Goal: Information Seeking & Learning: Check status

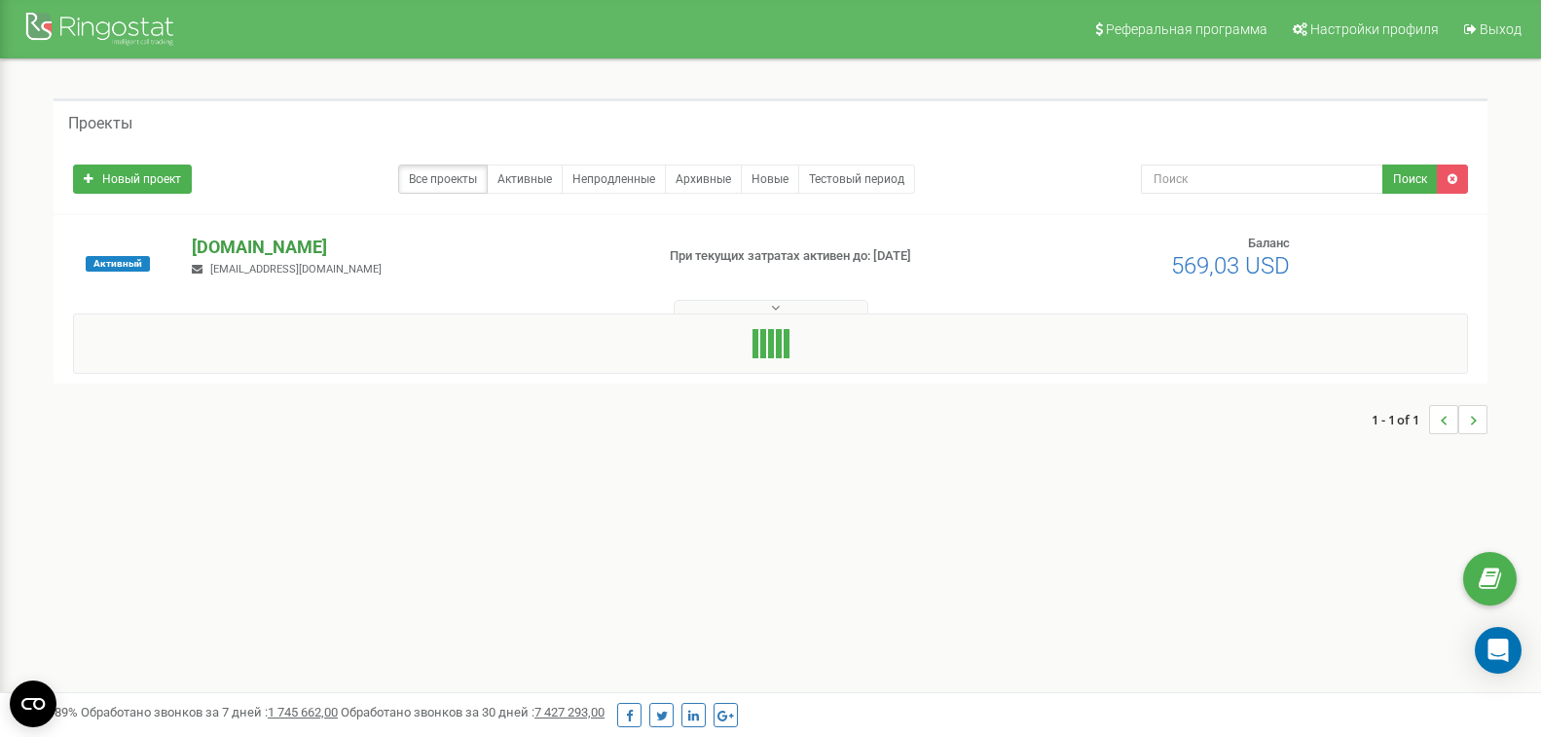
click at [257, 243] on p "[DOMAIN_NAME]" at bounding box center [415, 247] width 446 height 25
click at [260, 242] on p "[DOMAIN_NAME]" at bounding box center [415, 247] width 446 height 25
click at [260, 243] on p "[DOMAIN_NAME]" at bounding box center [415, 247] width 446 height 25
click at [769, 309] on button at bounding box center [771, 307] width 195 height 15
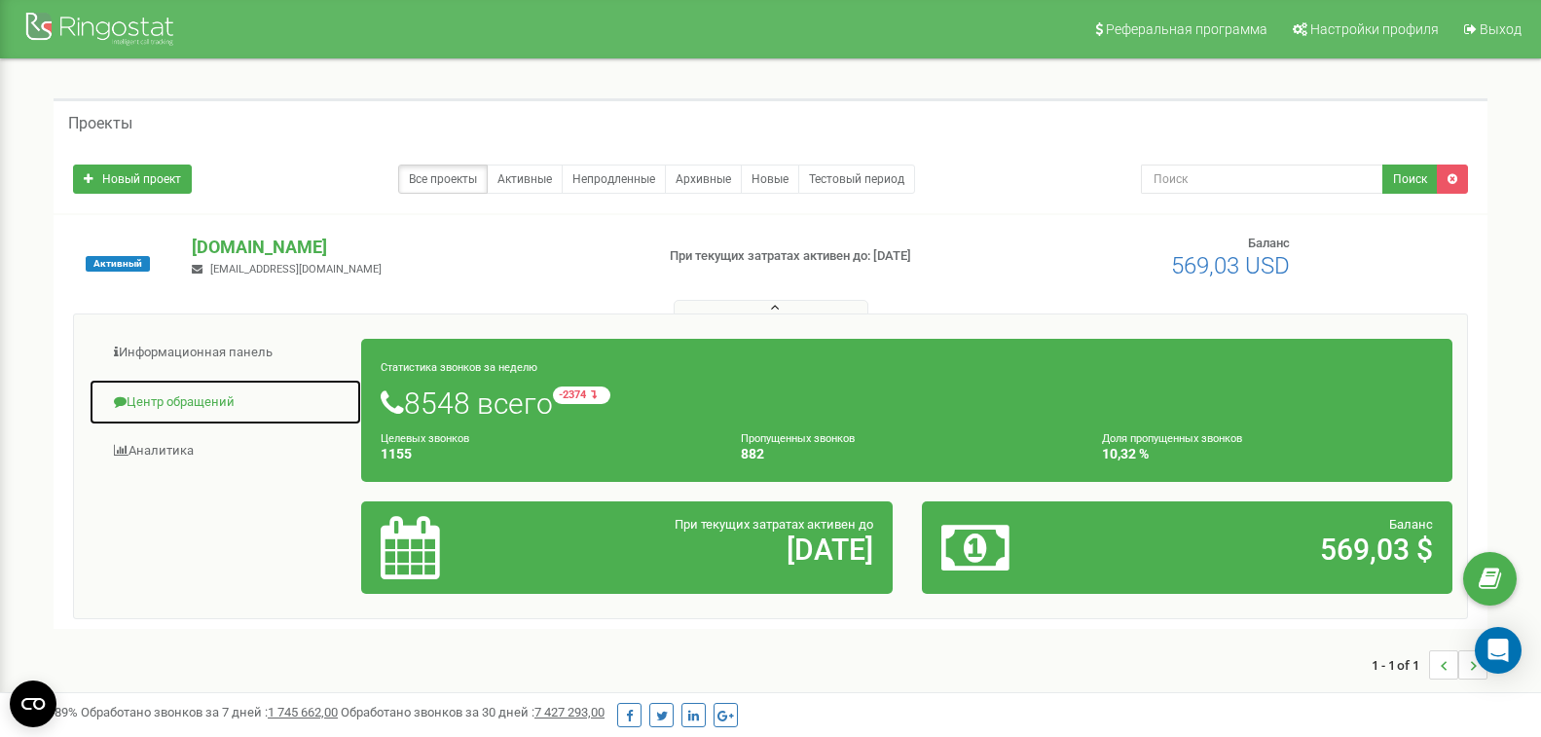
click at [206, 397] on link "Центр обращений" at bounding box center [225, 403] width 273 height 48
click at [172, 399] on link "Центр обращений" at bounding box center [225, 403] width 273 height 48
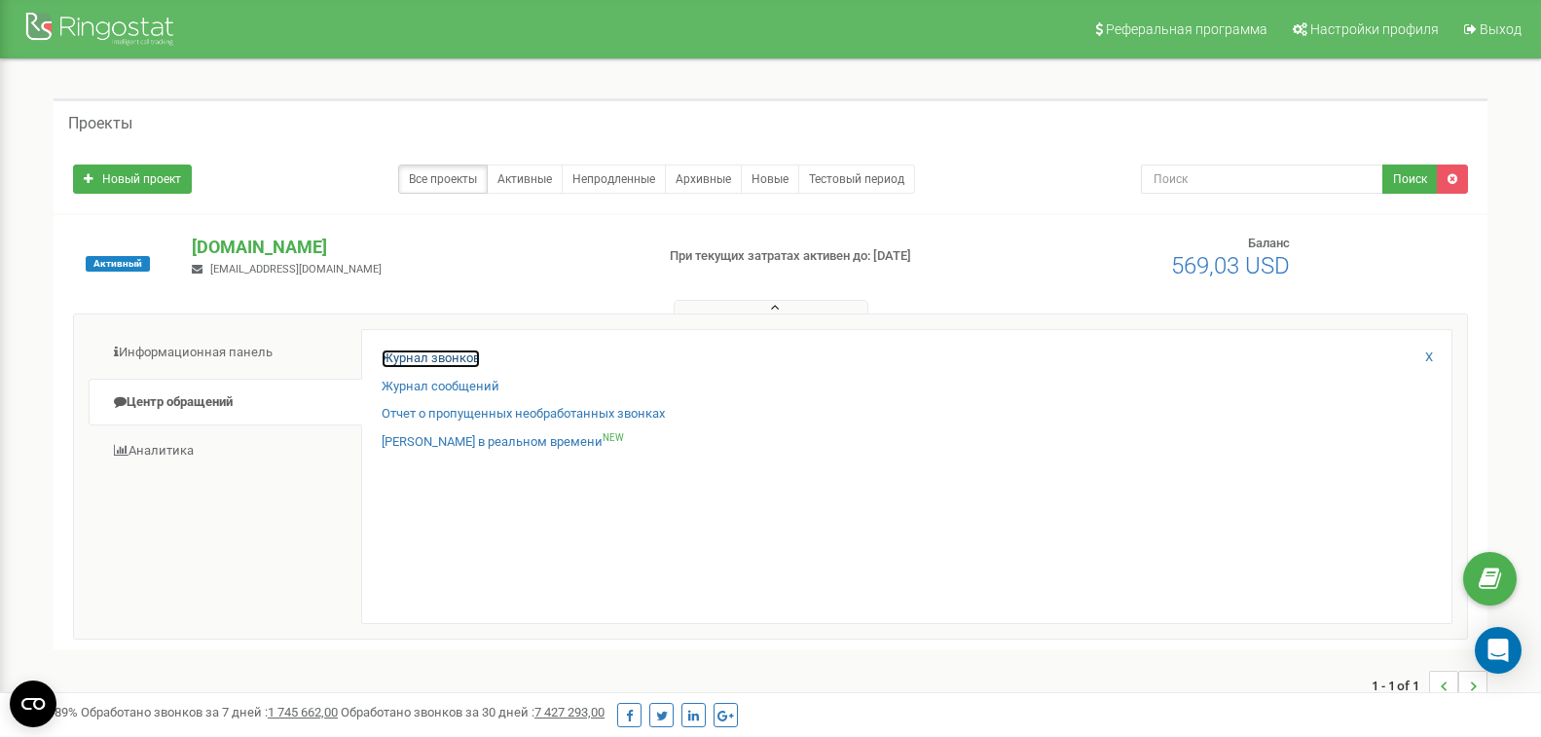
click at [409, 357] on link "Журнал звонков" at bounding box center [431, 358] width 98 height 18
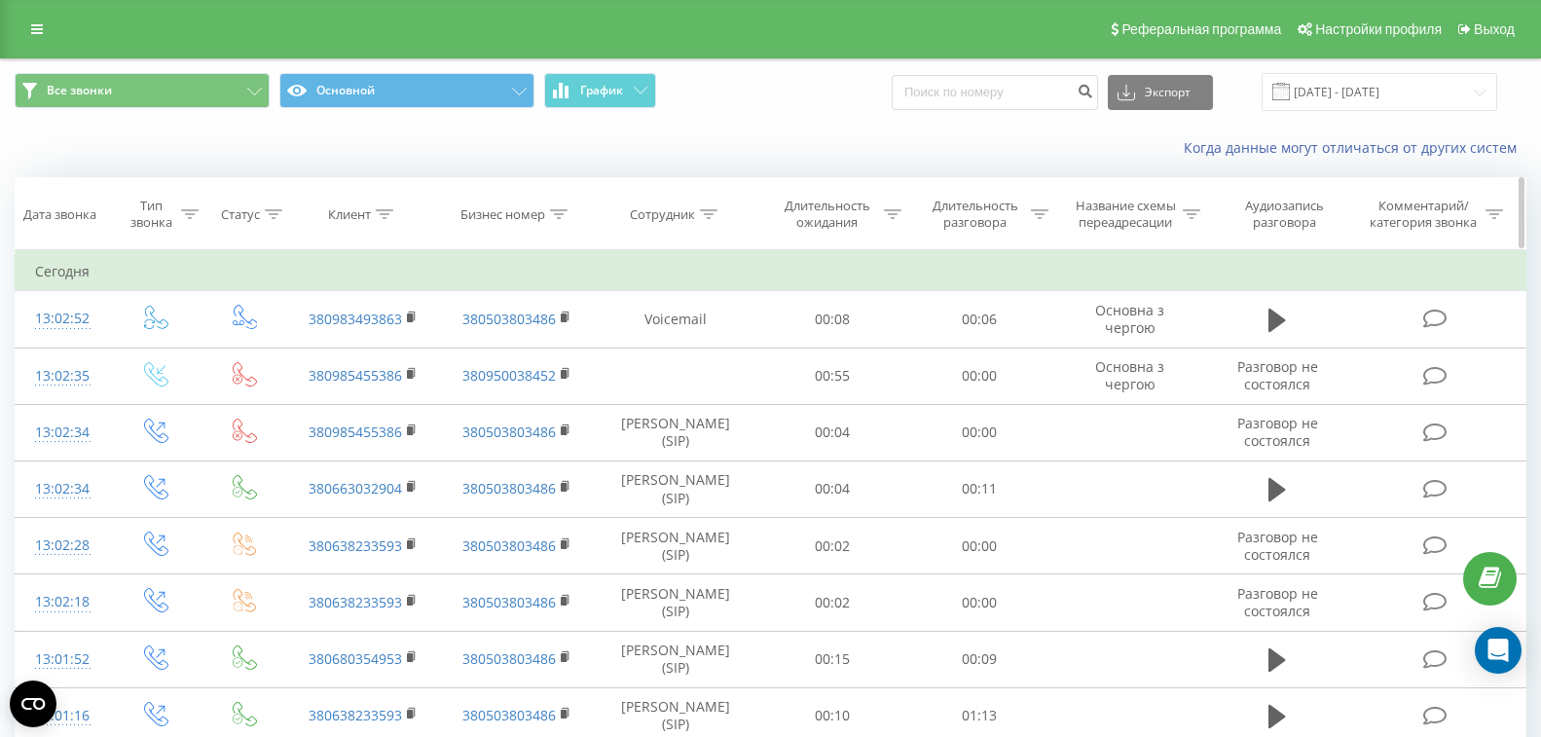
click at [385, 223] on th "Клиент" at bounding box center [363, 214] width 154 height 72
click at [385, 220] on div at bounding box center [385, 214] width 18 height 17
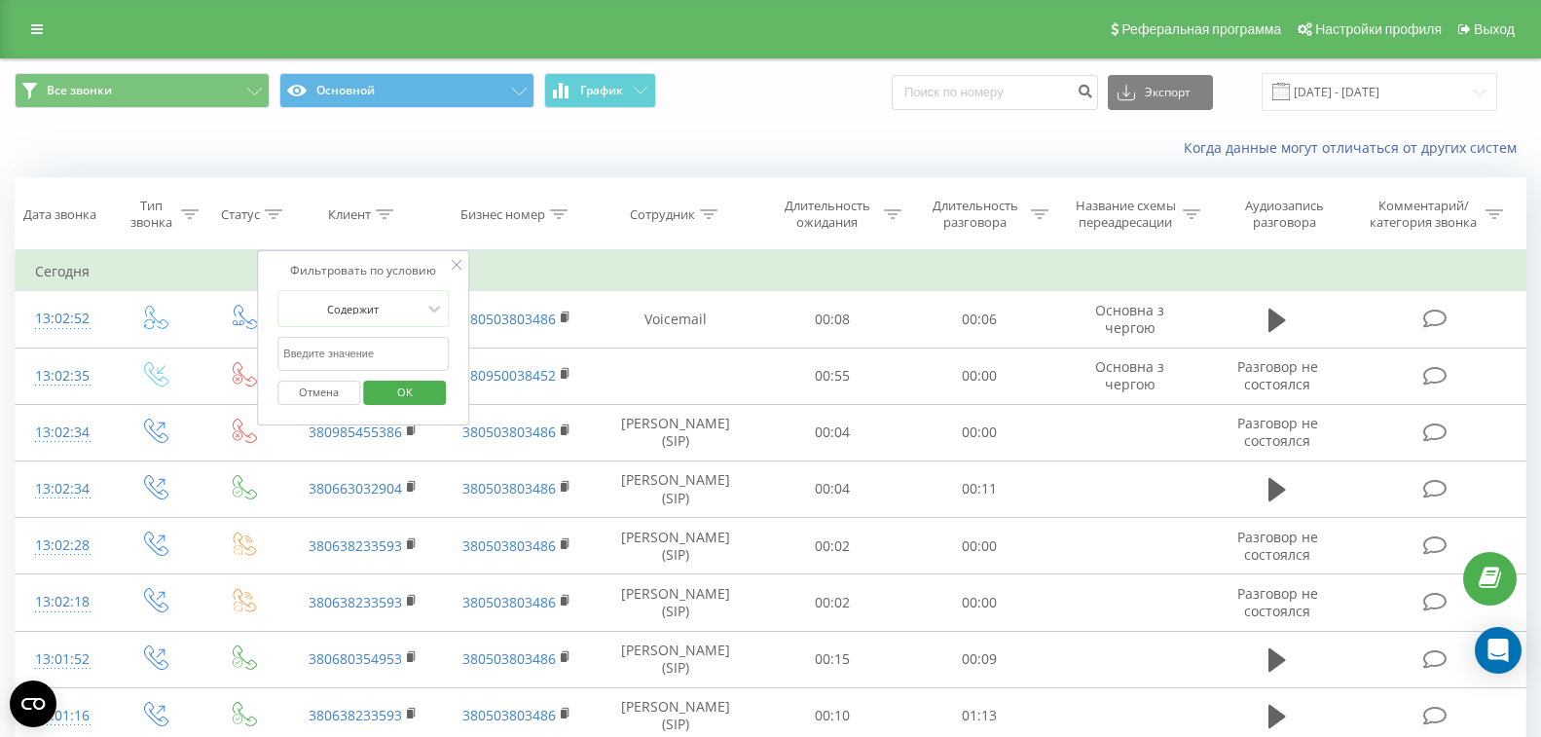
click at [354, 346] on input "text" at bounding box center [362, 354] width 171 height 34
type input "0989959994"
click at [407, 388] on span "OK" at bounding box center [405, 392] width 55 height 30
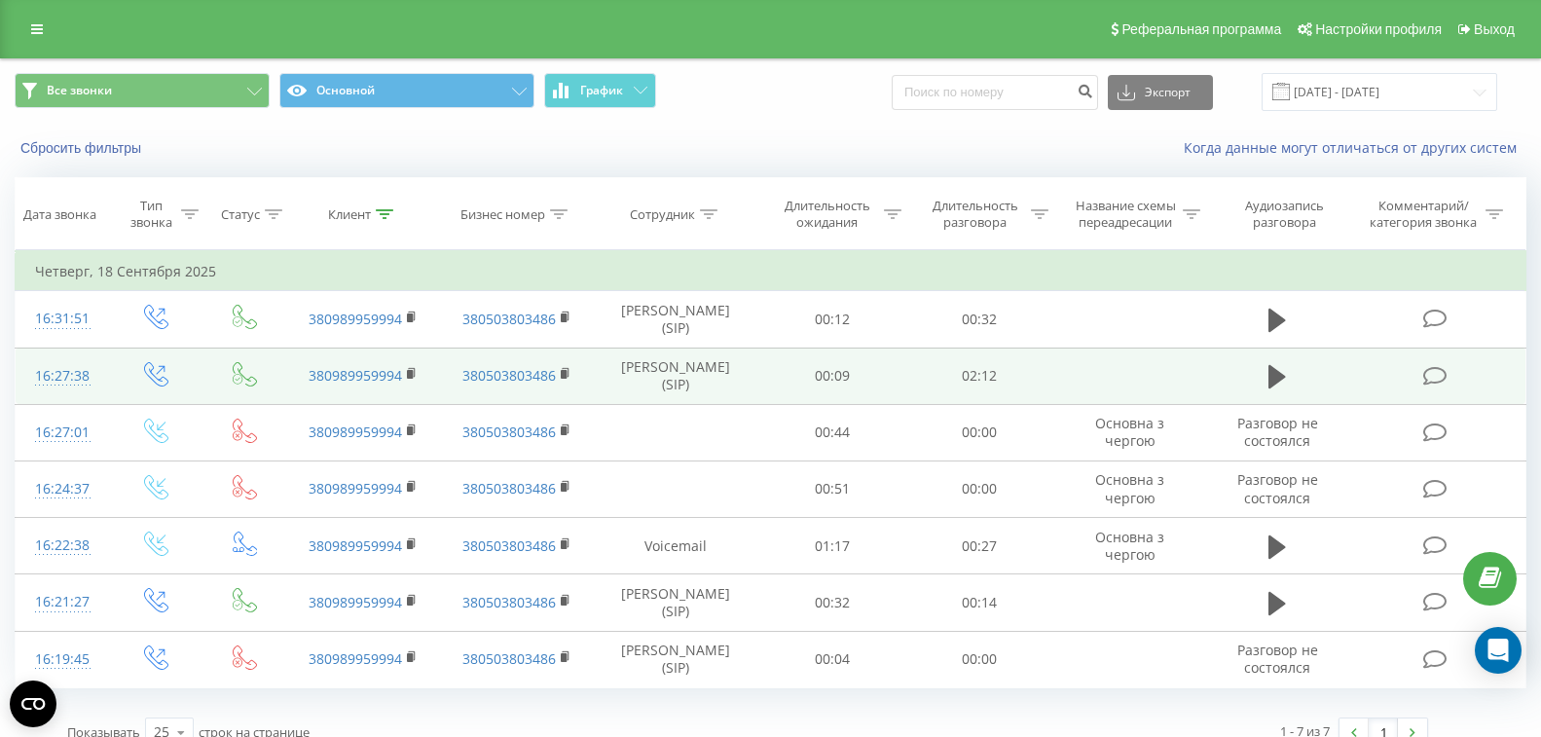
scroll to position [24, 0]
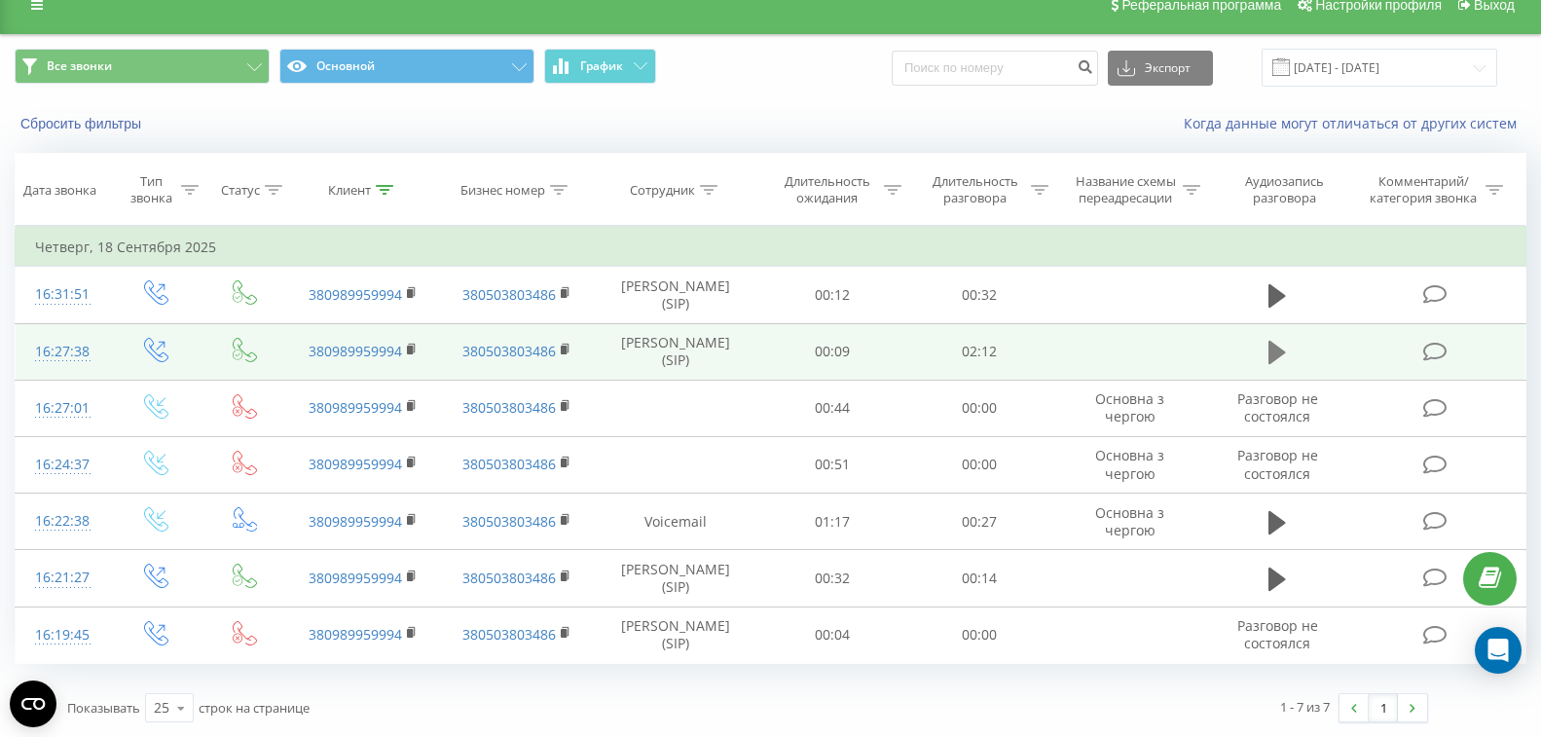
click at [1287, 350] on button at bounding box center [1276, 352] width 29 height 29
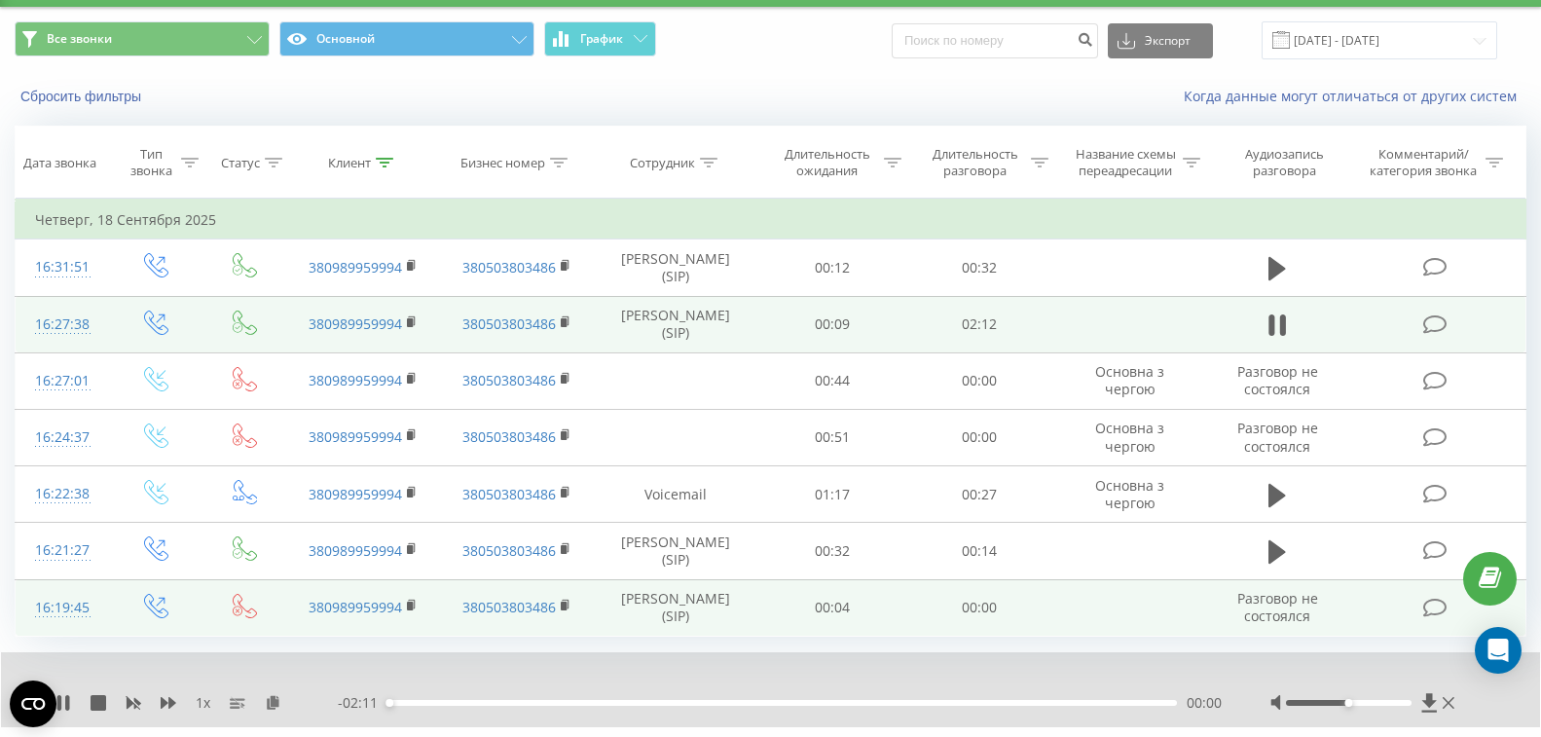
scroll to position [99, 0]
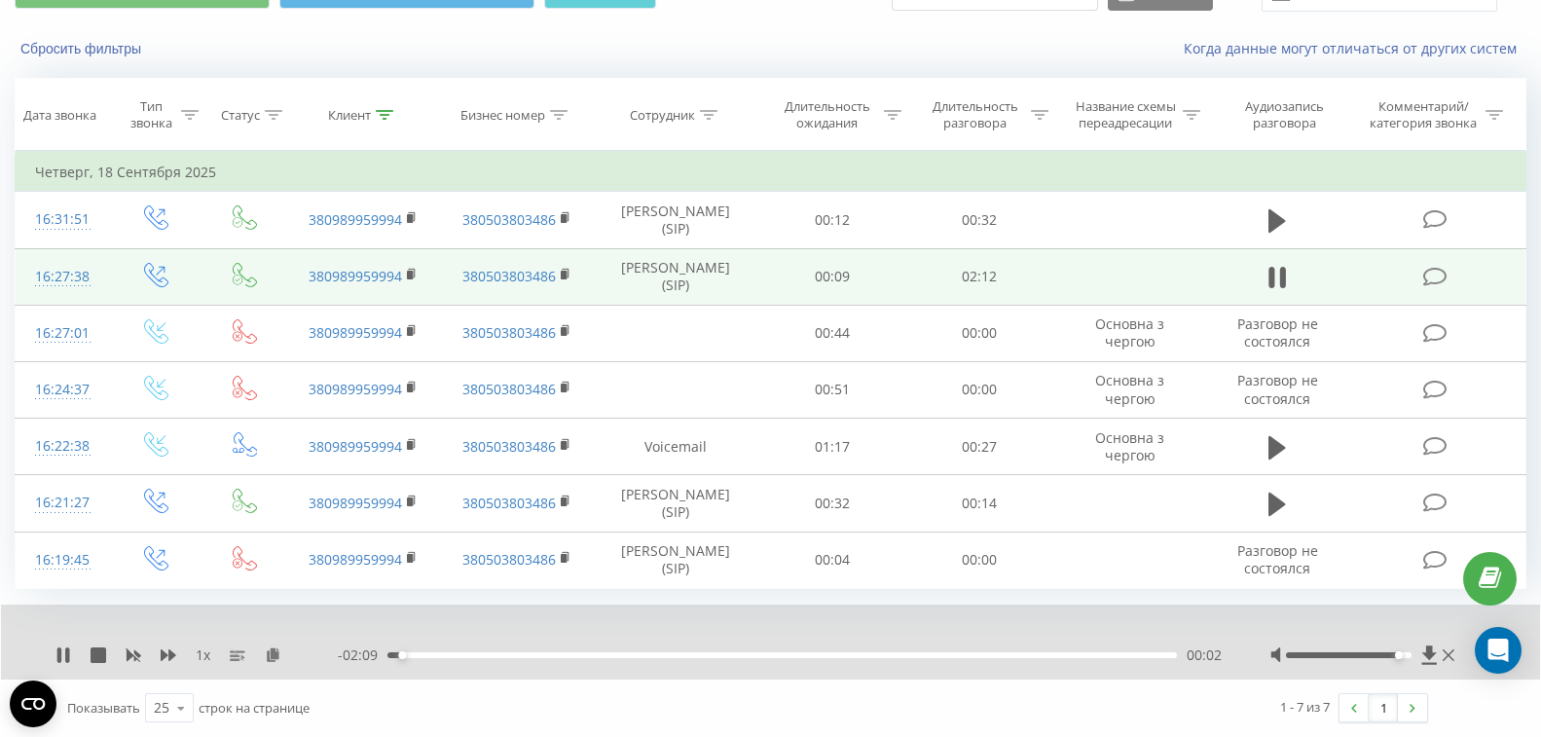
drag, startPoint x: 1349, startPoint y: 653, endPoint x: 1404, endPoint y: 657, distance: 55.6
click at [1404, 657] on div at bounding box center [1349, 655] width 126 height 6
click at [864, 654] on div "01:19" at bounding box center [781, 655] width 789 height 6
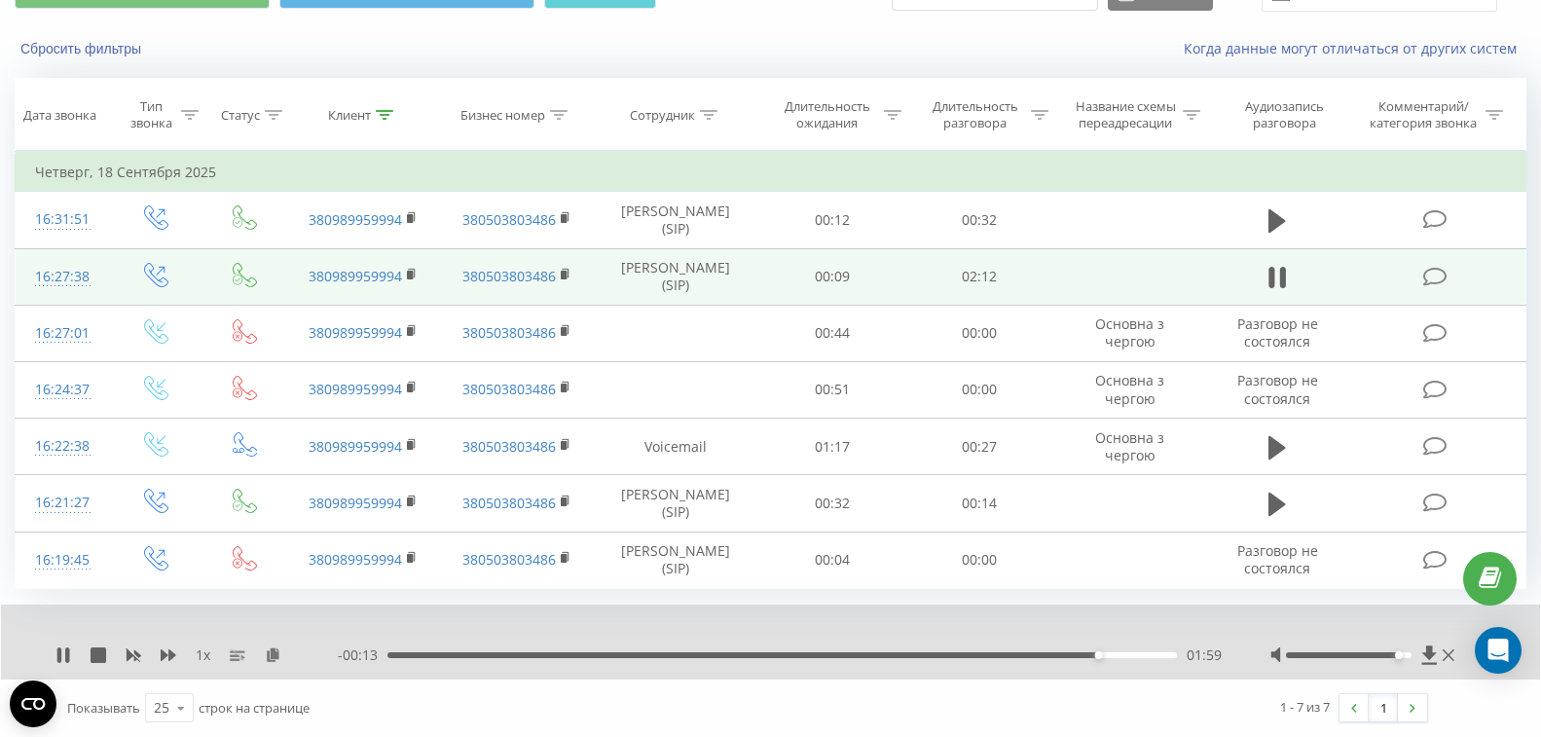
click at [1125, 656] on div "01:59" at bounding box center [781, 655] width 789 height 6
click at [1143, 656] on div "02:04" at bounding box center [781, 655] width 789 height 6
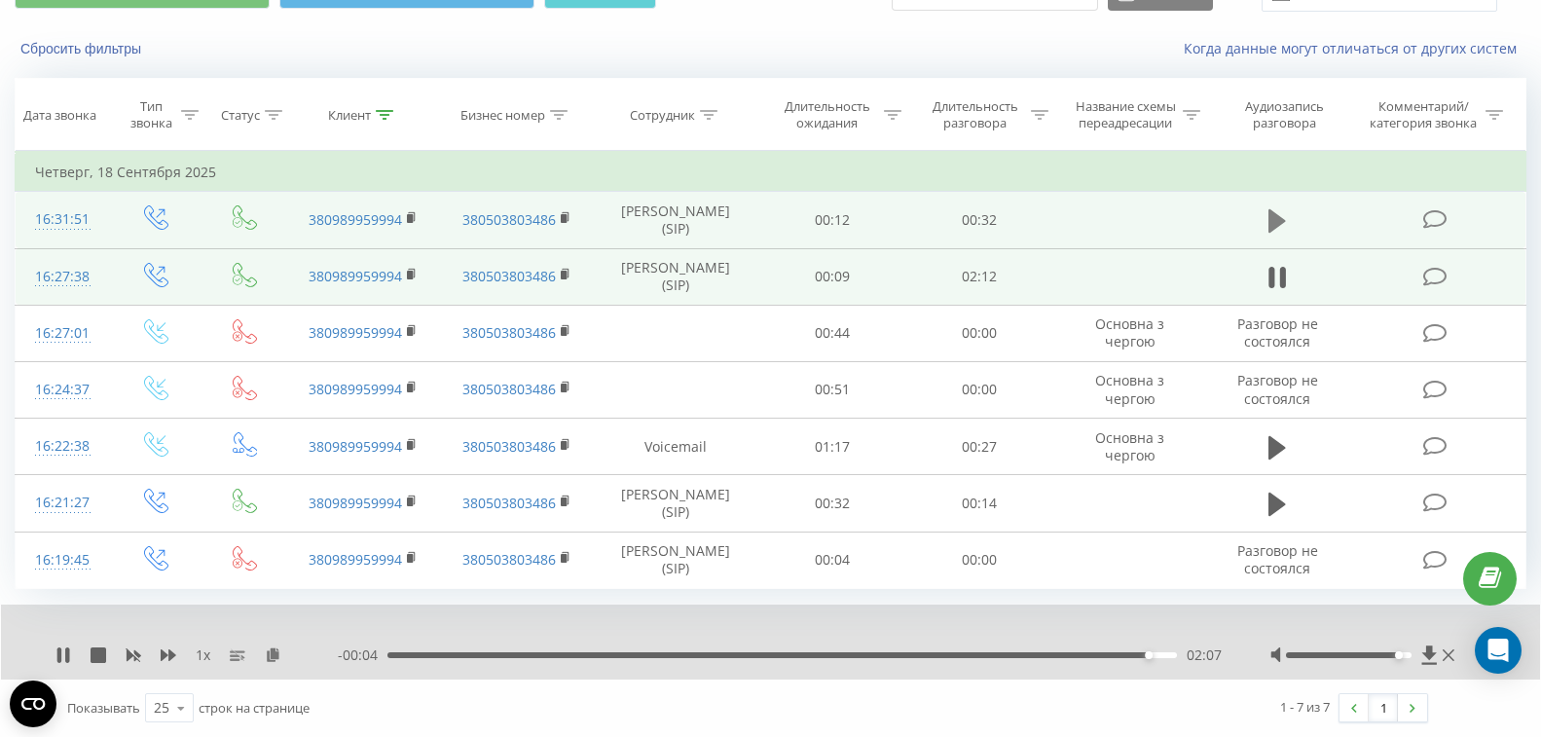
click at [1277, 225] on icon at bounding box center [1277, 220] width 18 height 23
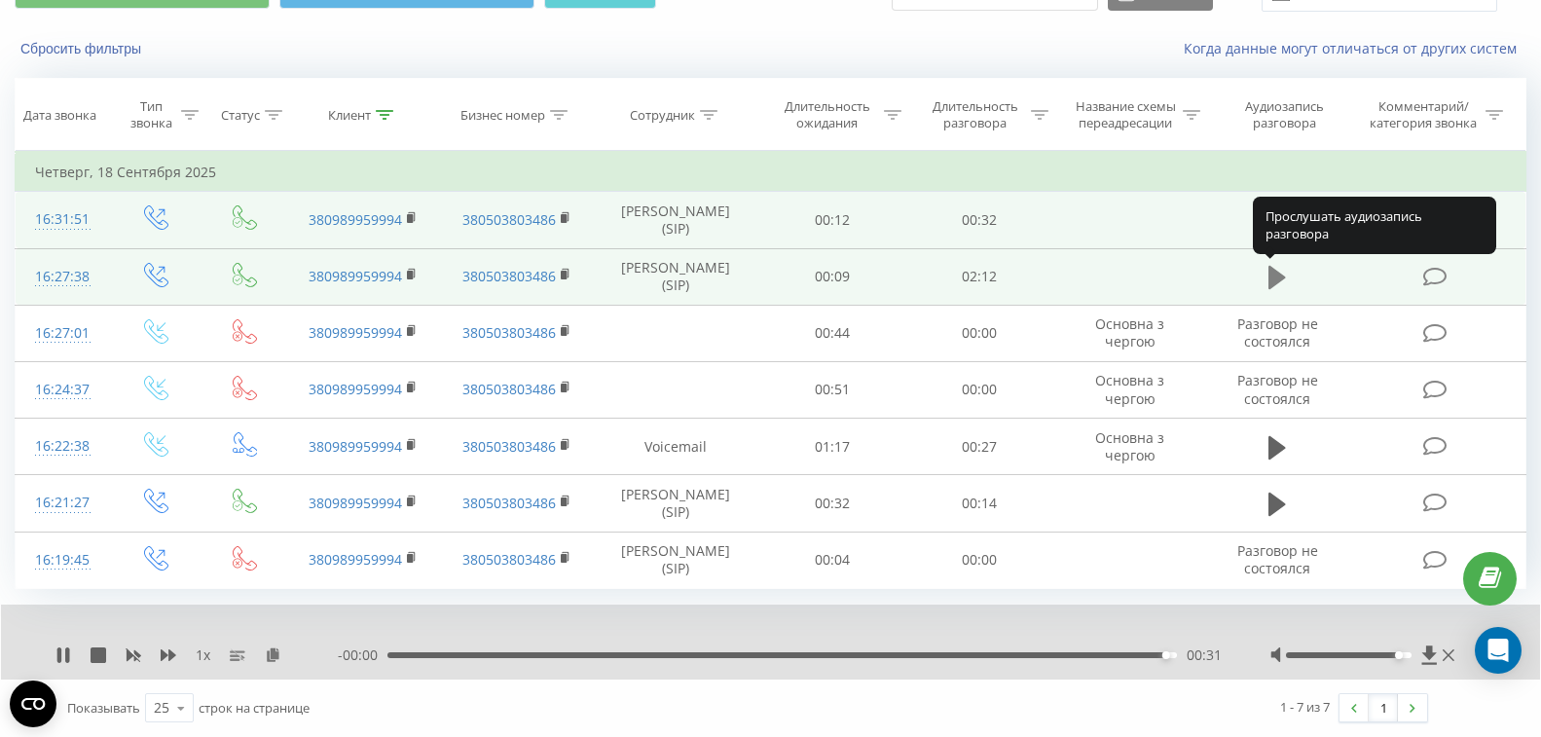
click at [1272, 273] on icon at bounding box center [1277, 277] width 18 height 23
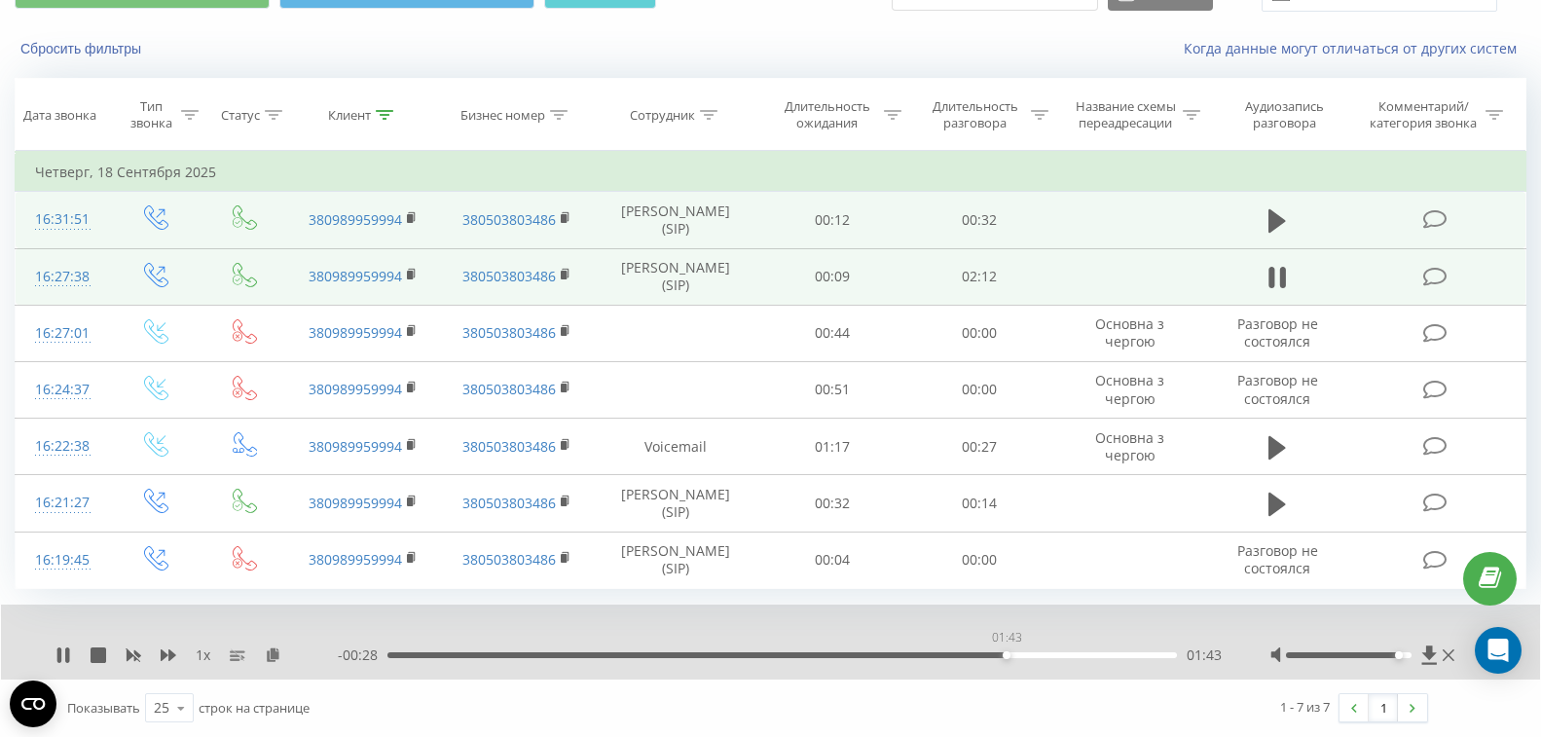
click at [1006, 652] on div "01:43" at bounding box center [781, 655] width 789 height 6
click at [1026, 654] on div "01:47" at bounding box center [781, 655] width 789 height 6
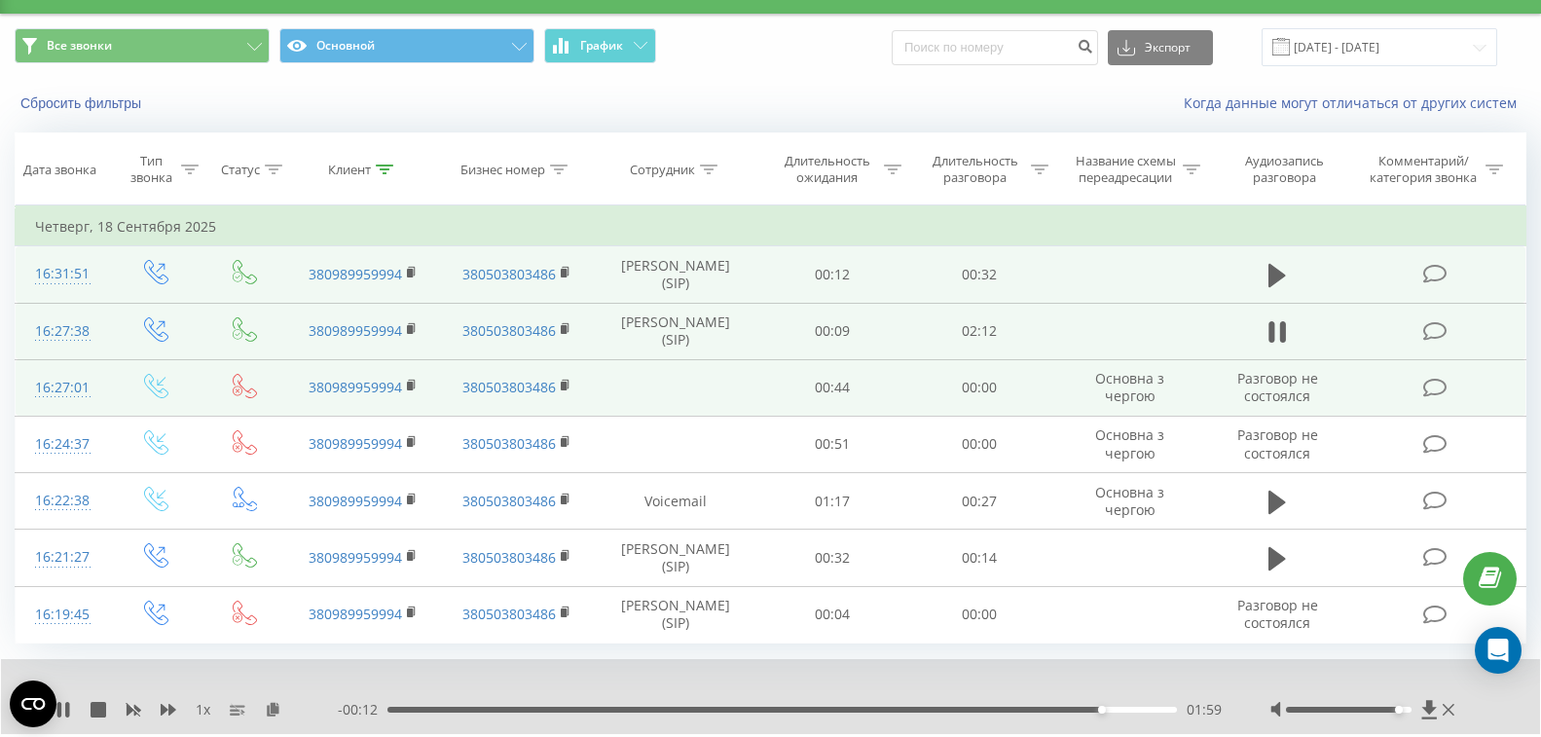
scroll to position [0, 0]
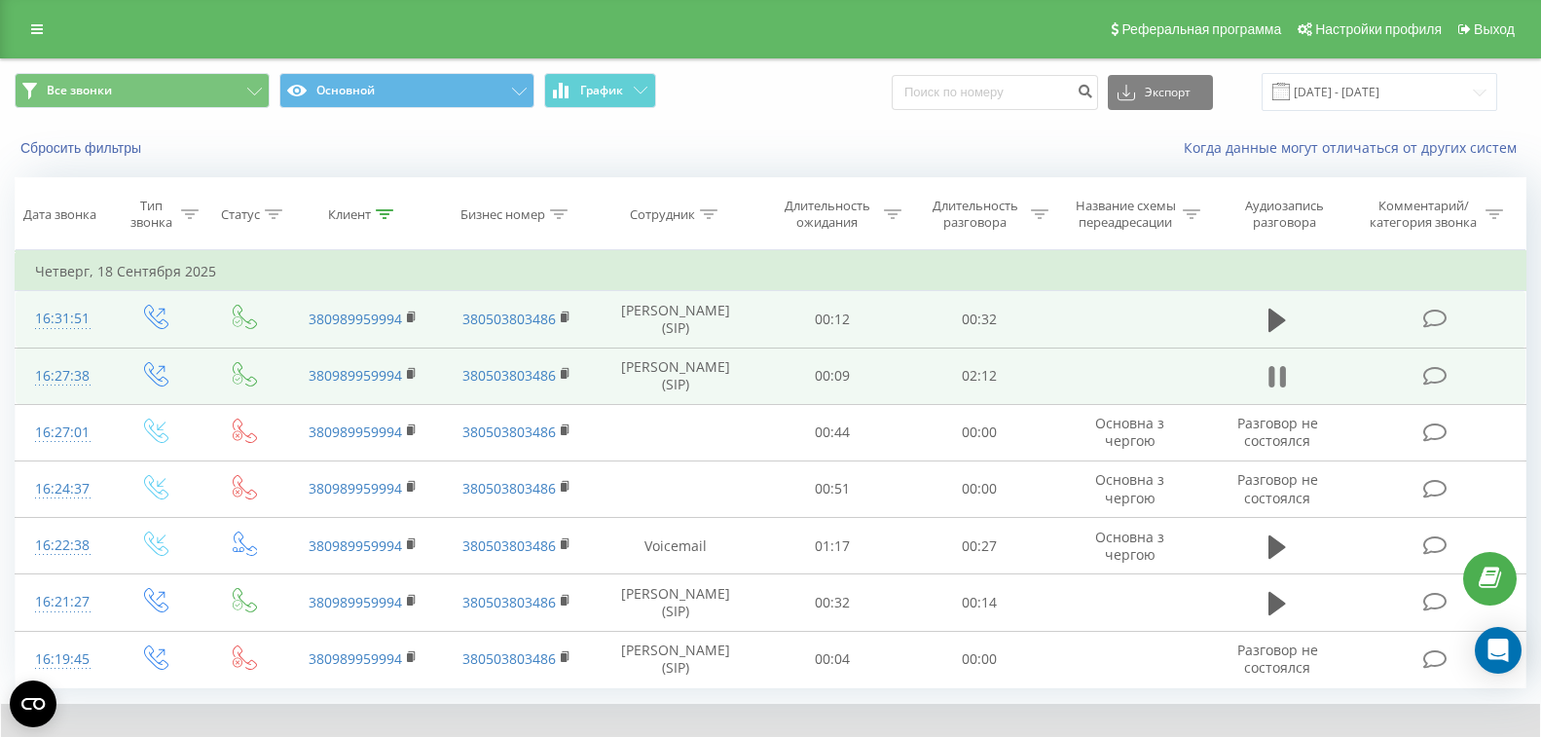
click at [1286, 370] on icon at bounding box center [1283, 376] width 6 height 21
click at [40, 30] on icon at bounding box center [37, 29] width 12 height 14
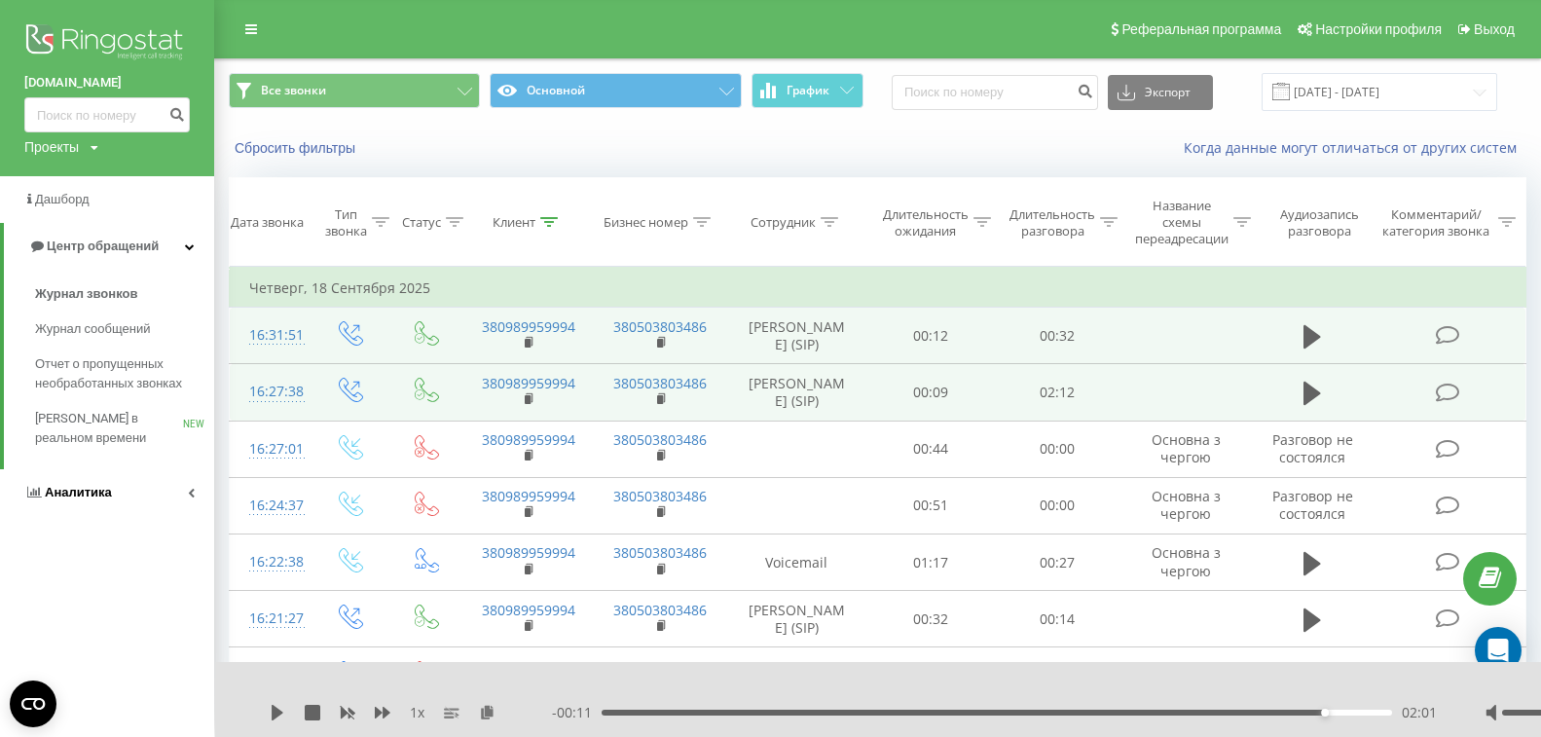
click at [61, 494] on span "Аналитика" at bounding box center [78, 492] width 67 height 15
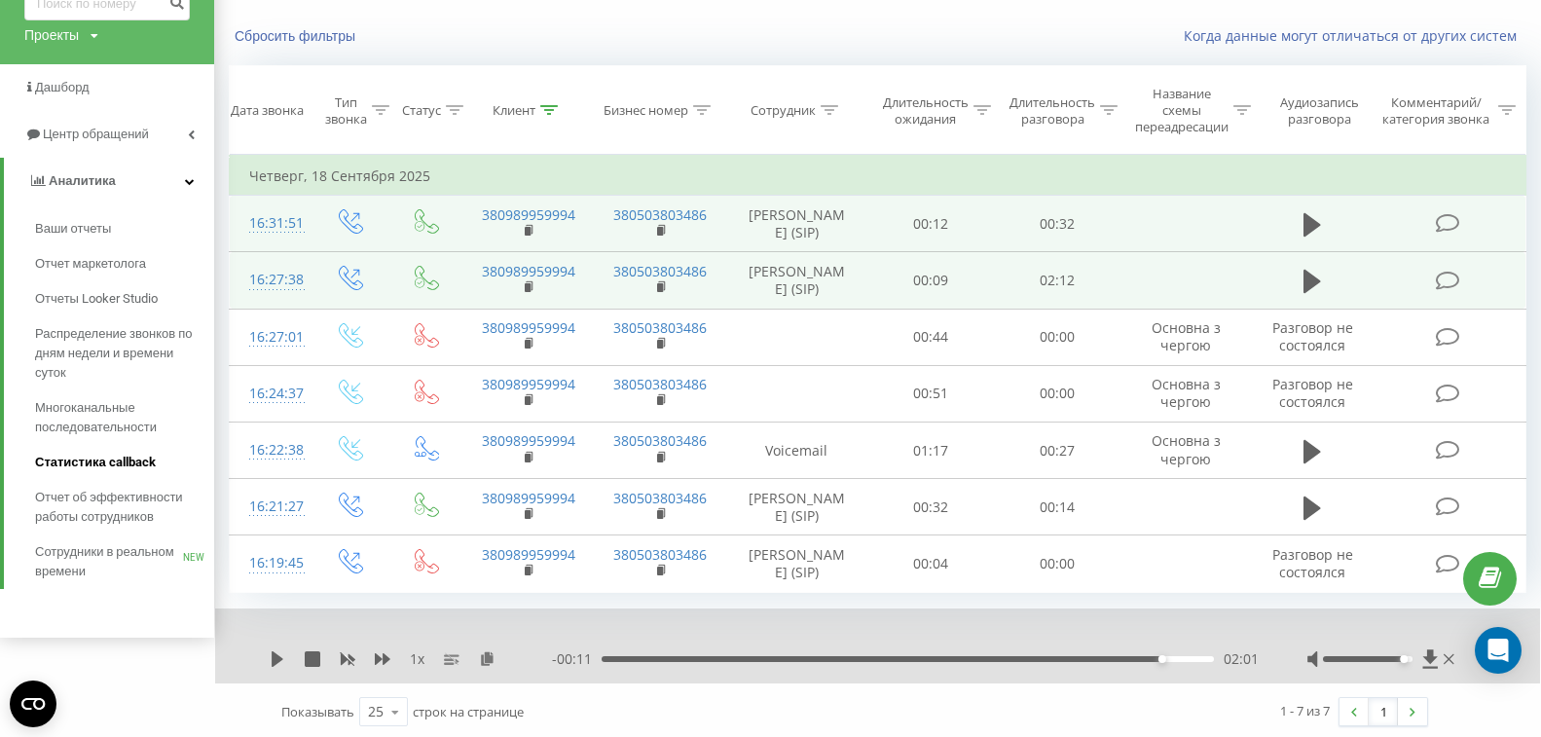
scroll to position [145, 0]
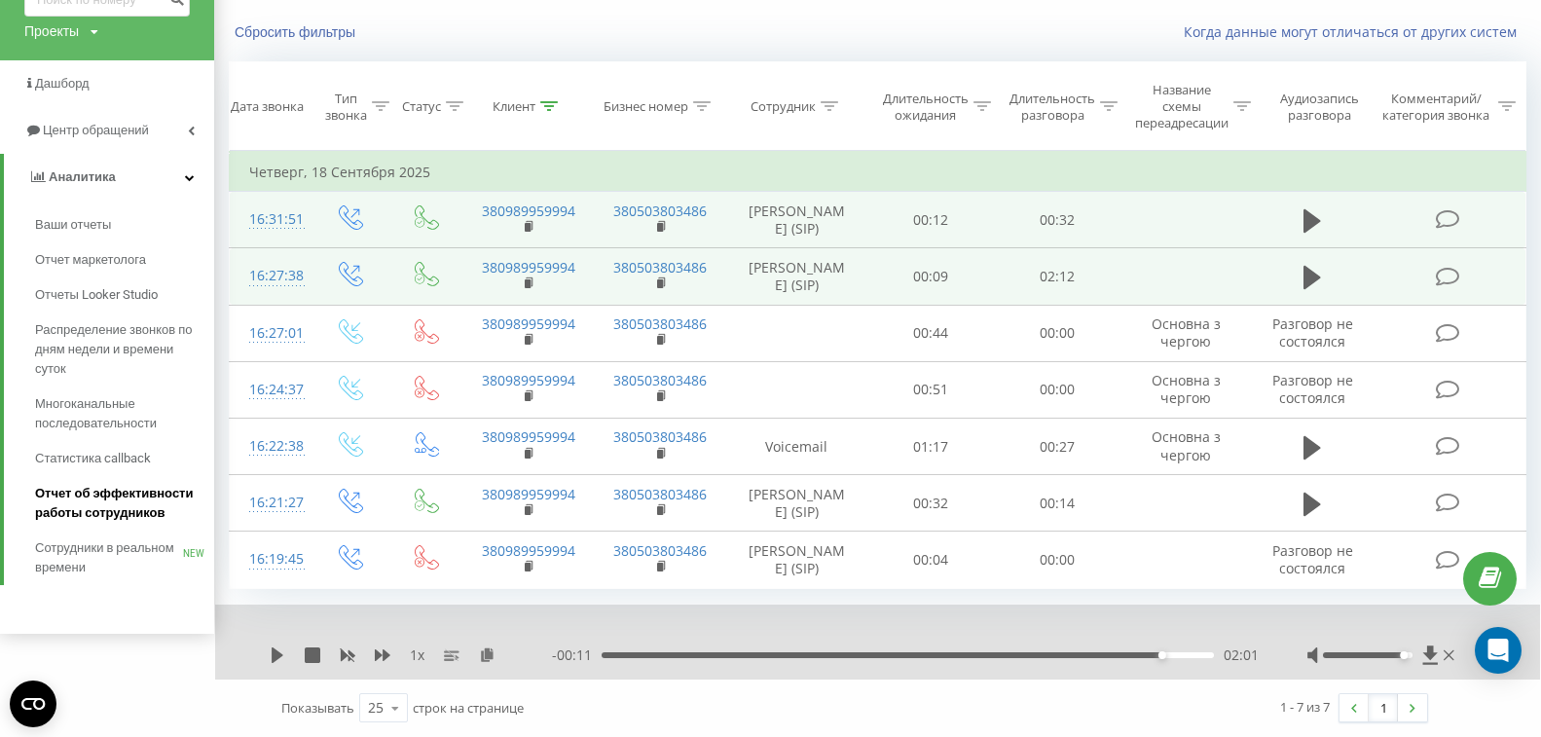
click at [67, 484] on span "Отчет об эффективности работы сотрудников" at bounding box center [119, 503] width 169 height 39
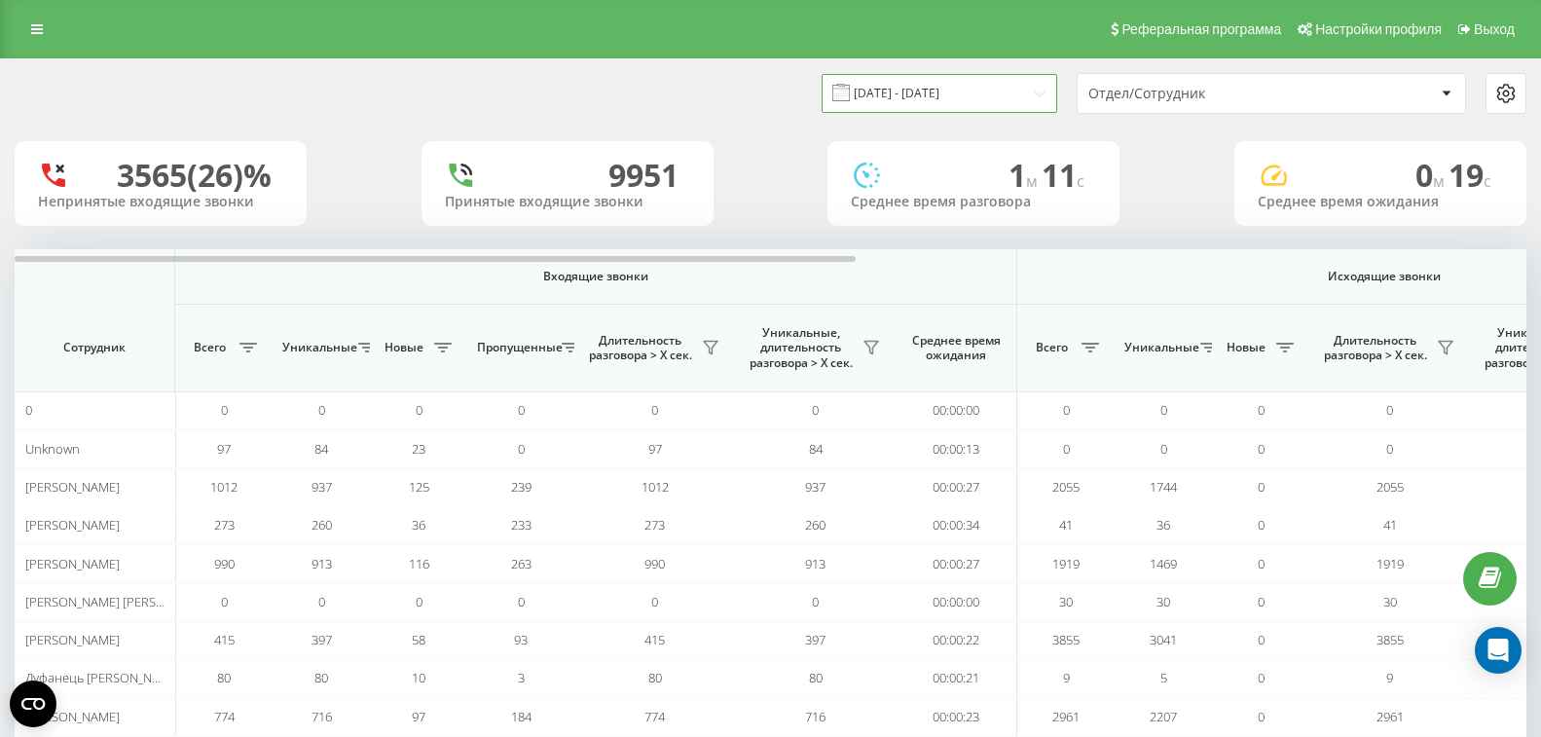
click at [1038, 91] on input "[DATE] - [DATE]" at bounding box center [939, 93] width 236 height 38
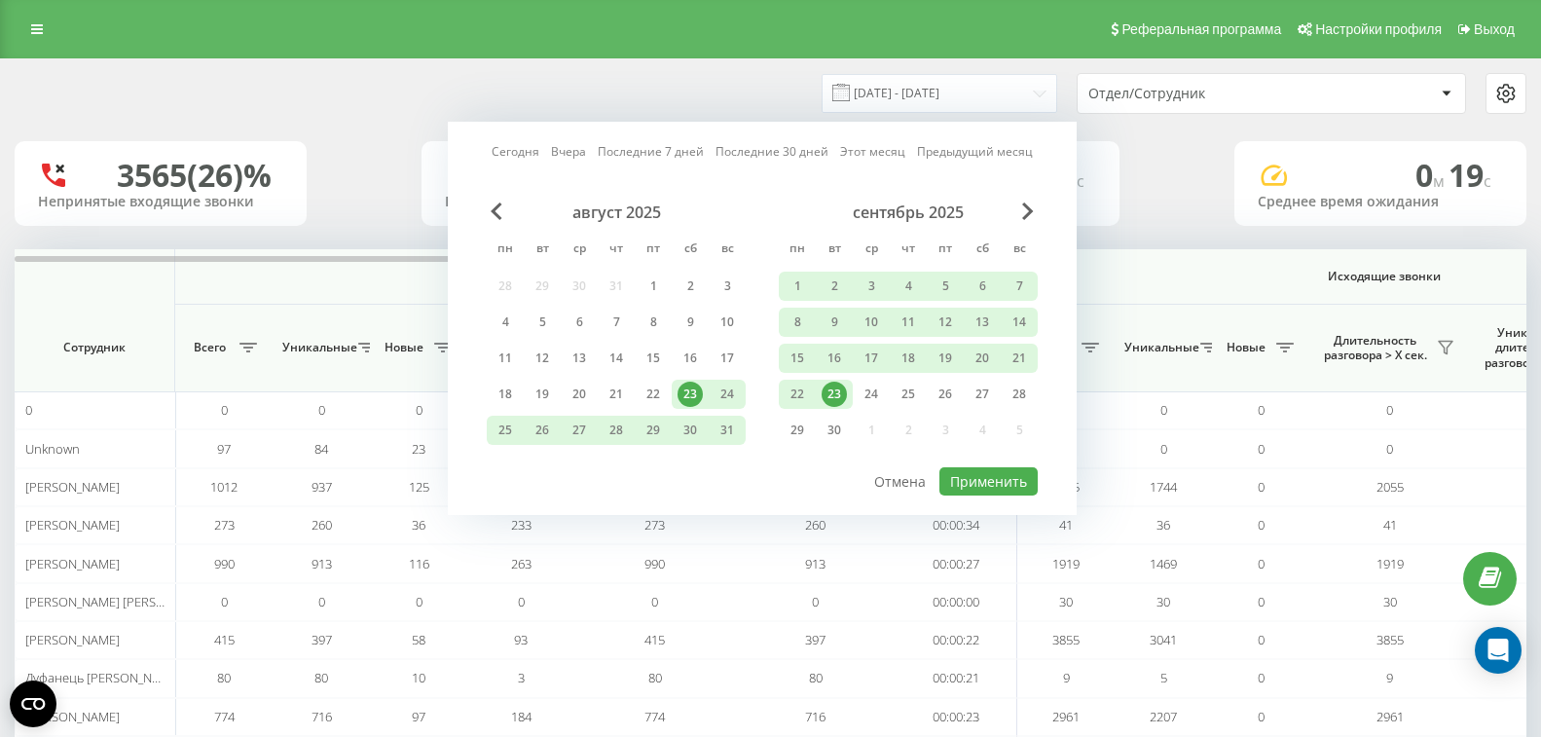
click at [834, 387] on div "23" at bounding box center [833, 394] width 25 height 25
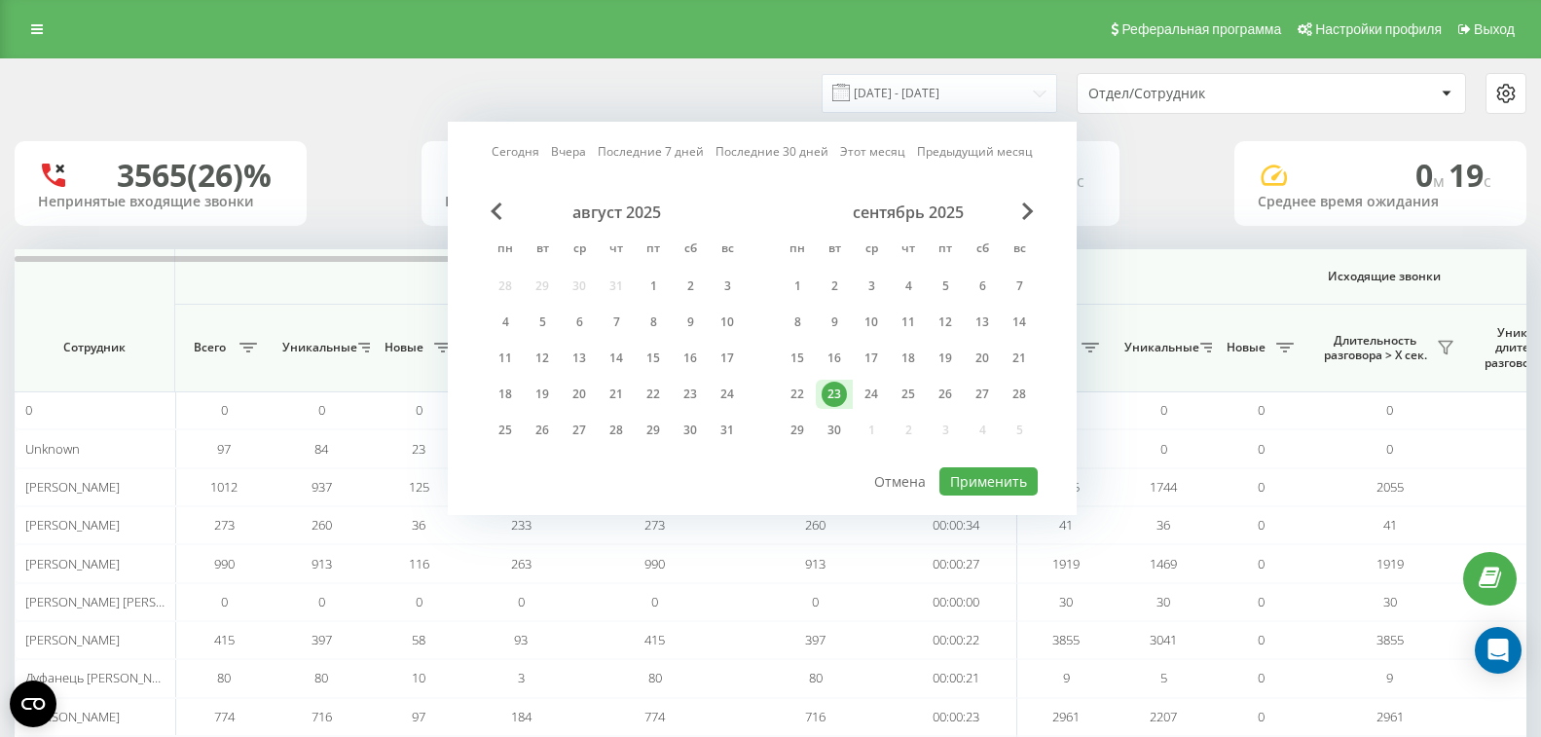
click at [834, 387] on div "23" at bounding box center [833, 394] width 25 height 25
click at [978, 478] on button "Применить" at bounding box center [988, 481] width 98 height 28
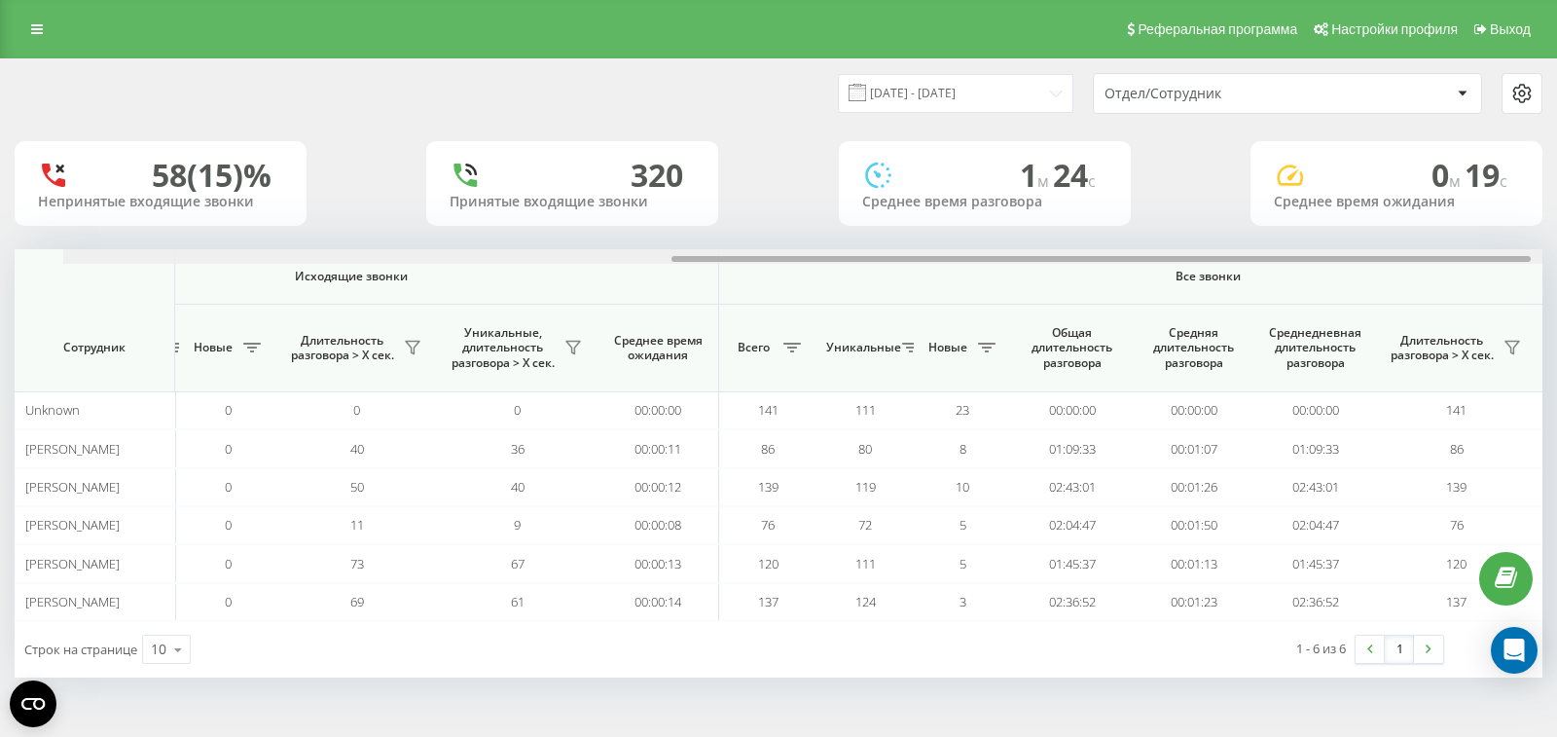
drag, startPoint x: 825, startPoint y: 257, endPoint x: 1556, endPoint y: 295, distance: 731.9
click at [1556, 295] on div "23.09.2025 - 23.09.2025 Отдел/Сотрудник 58 (15)% Непринятые входящие звонки 320…" at bounding box center [778, 387] width 1557 height 658
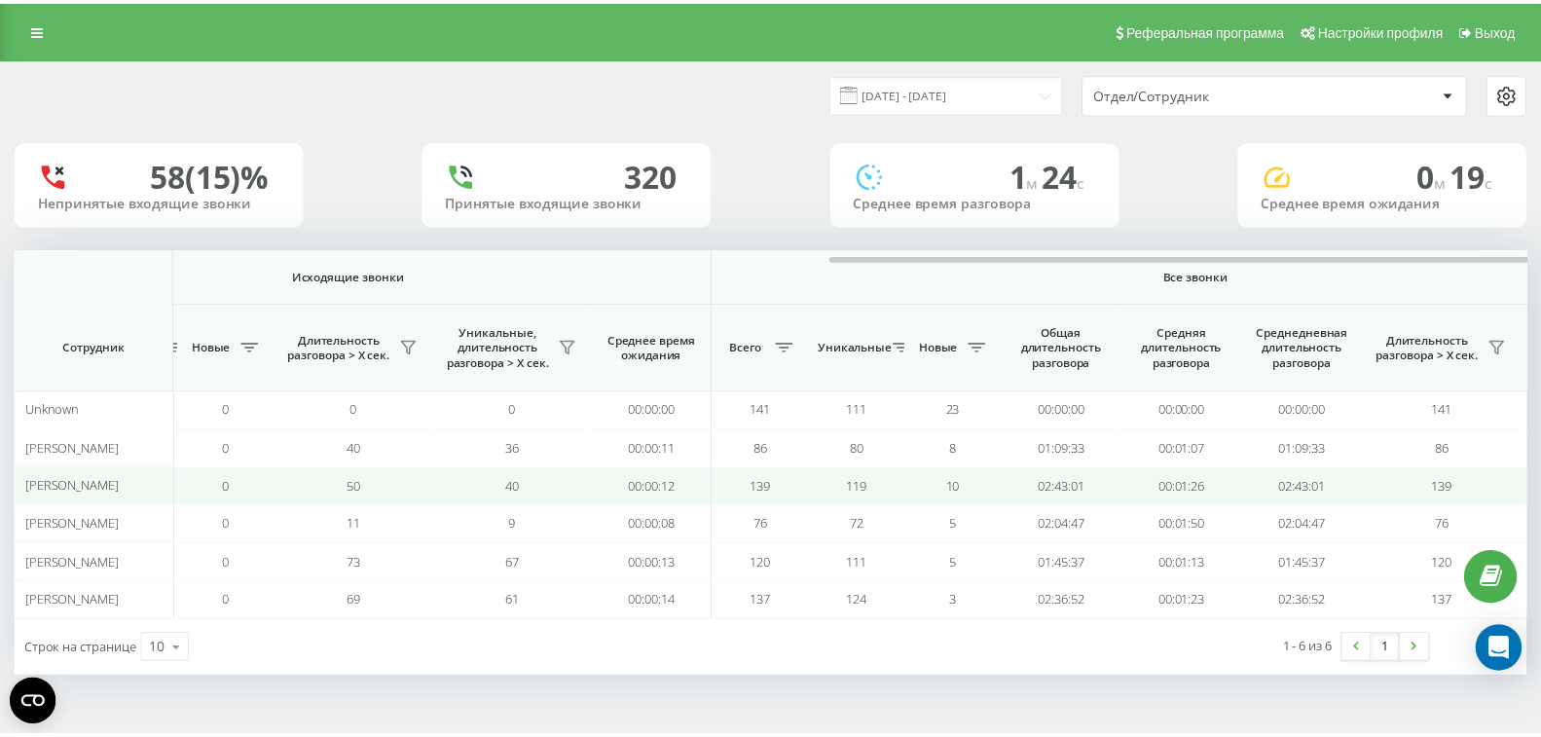
scroll to position [0, 1187]
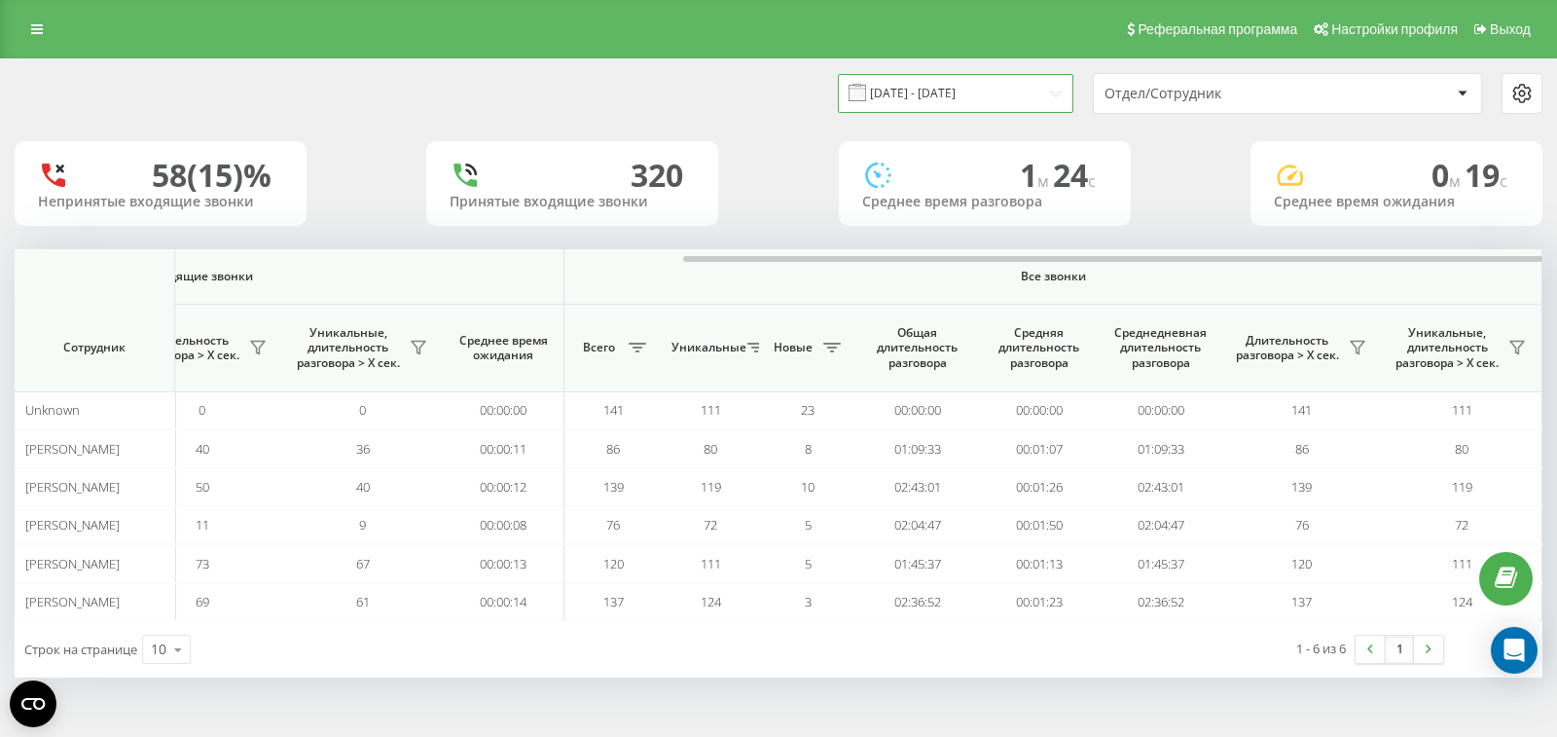
click at [1016, 84] on input "23.09.2025 - 23.09.2025" at bounding box center [956, 93] width 236 height 38
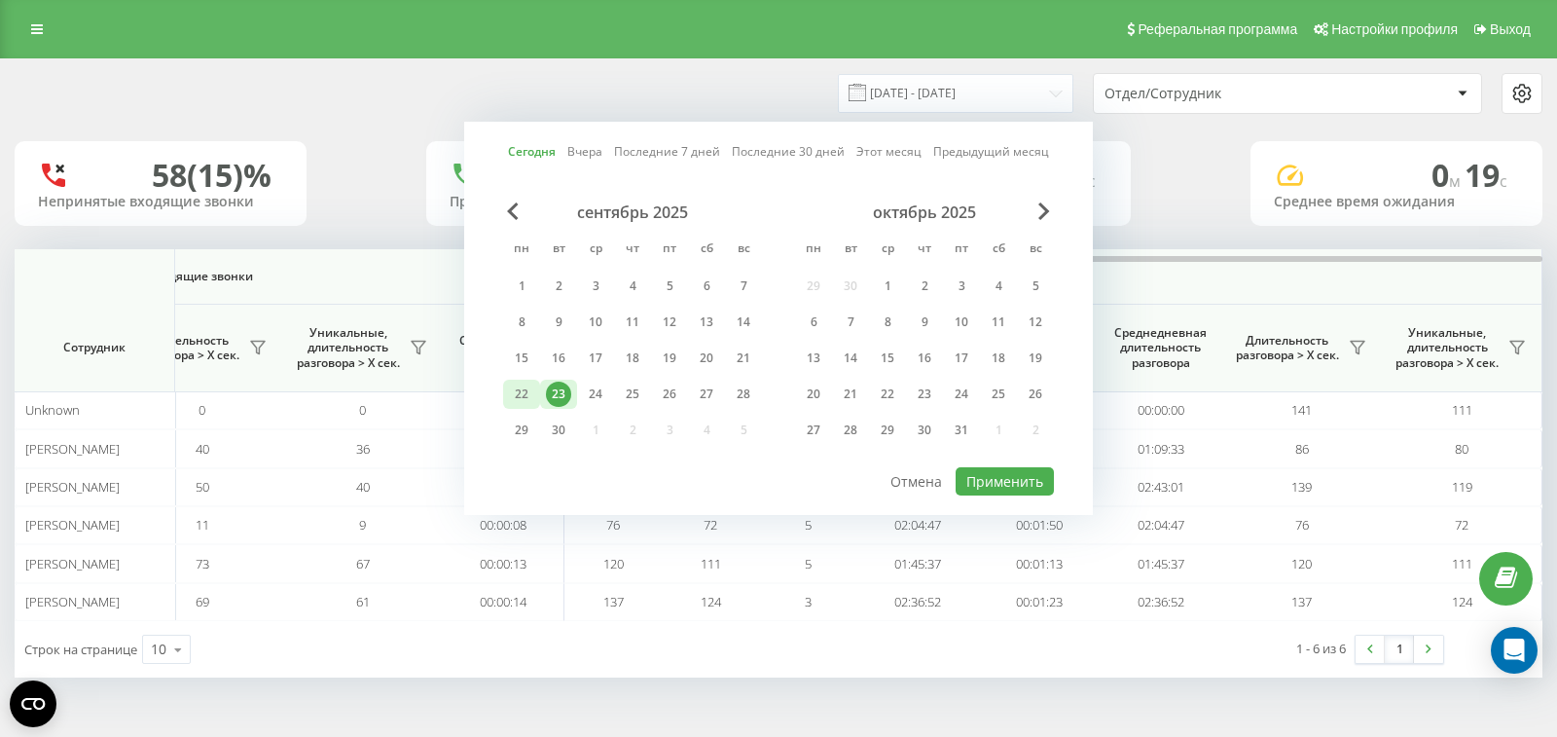
click at [521, 388] on div "22" at bounding box center [521, 394] width 25 height 25
click at [997, 481] on button "Применить" at bounding box center [1005, 481] width 98 height 28
type input "22.09.2025 - 22.09.2025"
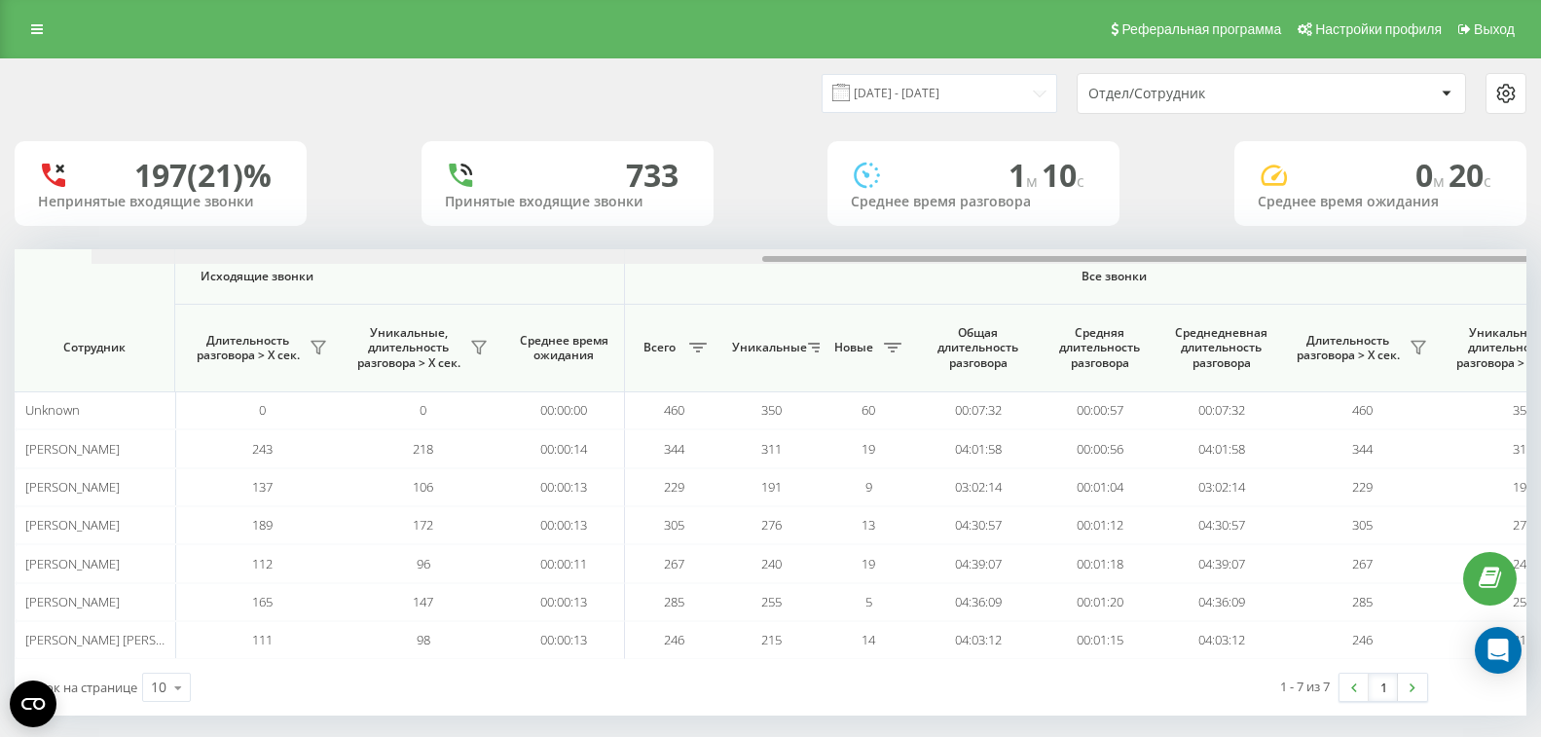
scroll to position [0, 1204]
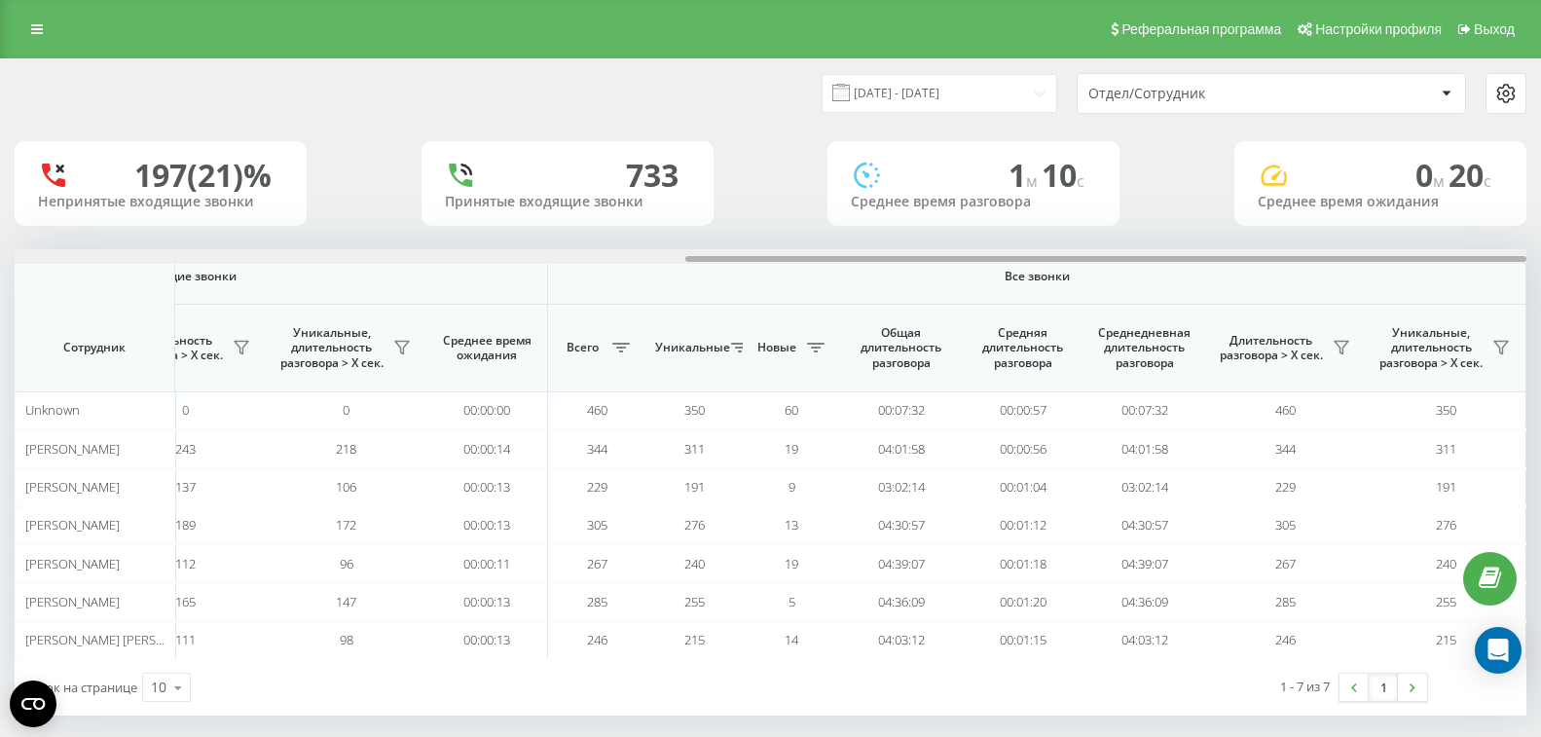
drag, startPoint x: 750, startPoint y: 259, endPoint x: 1537, endPoint y: 258, distance: 786.4
click at [1537, 258] on div "22.09.2025 - 22.09.2025 Отдел/Сотрудник 197 (21)% Непринятые входящие звонки 73…" at bounding box center [770, 406] width 1541 height 696
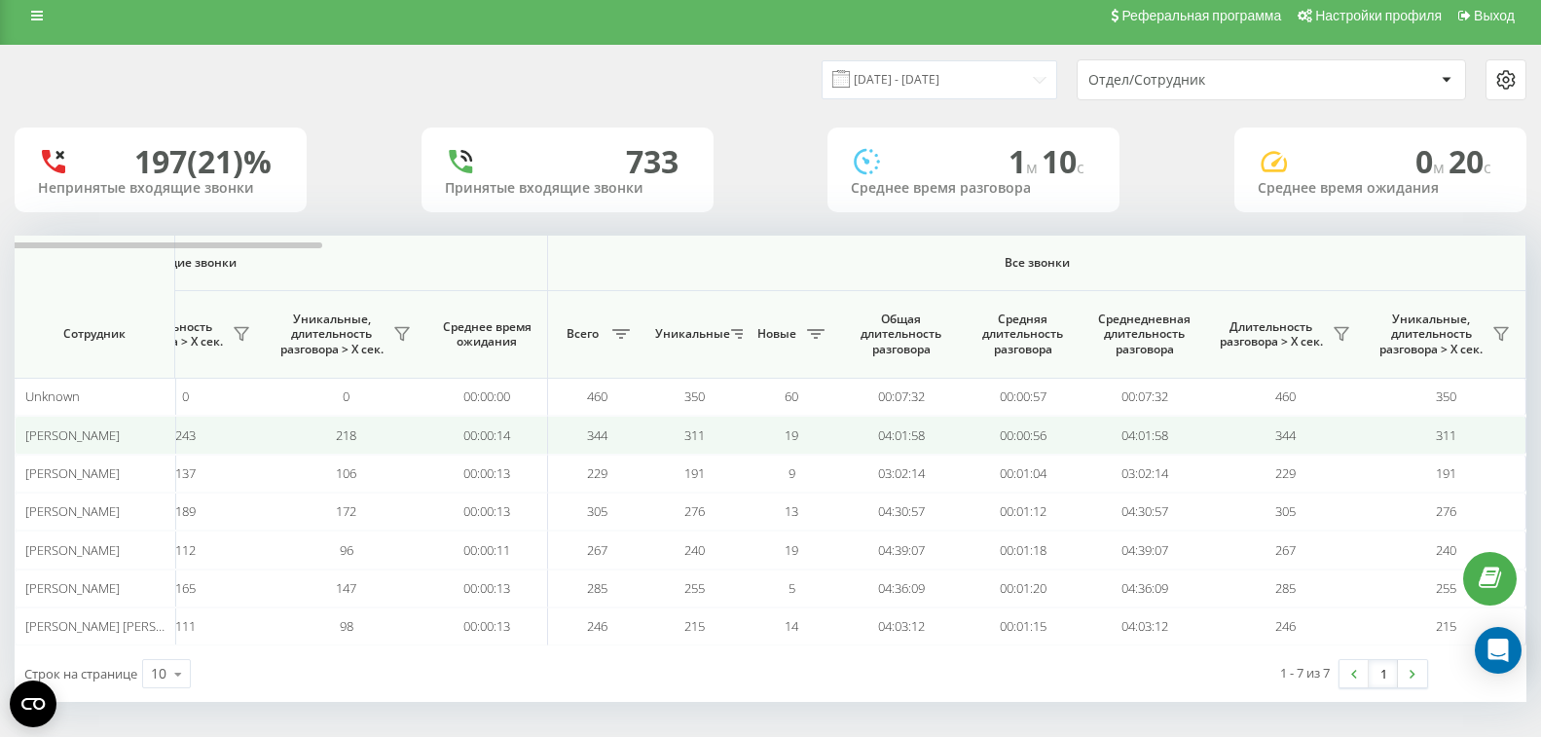
scroll to position [18, 0]
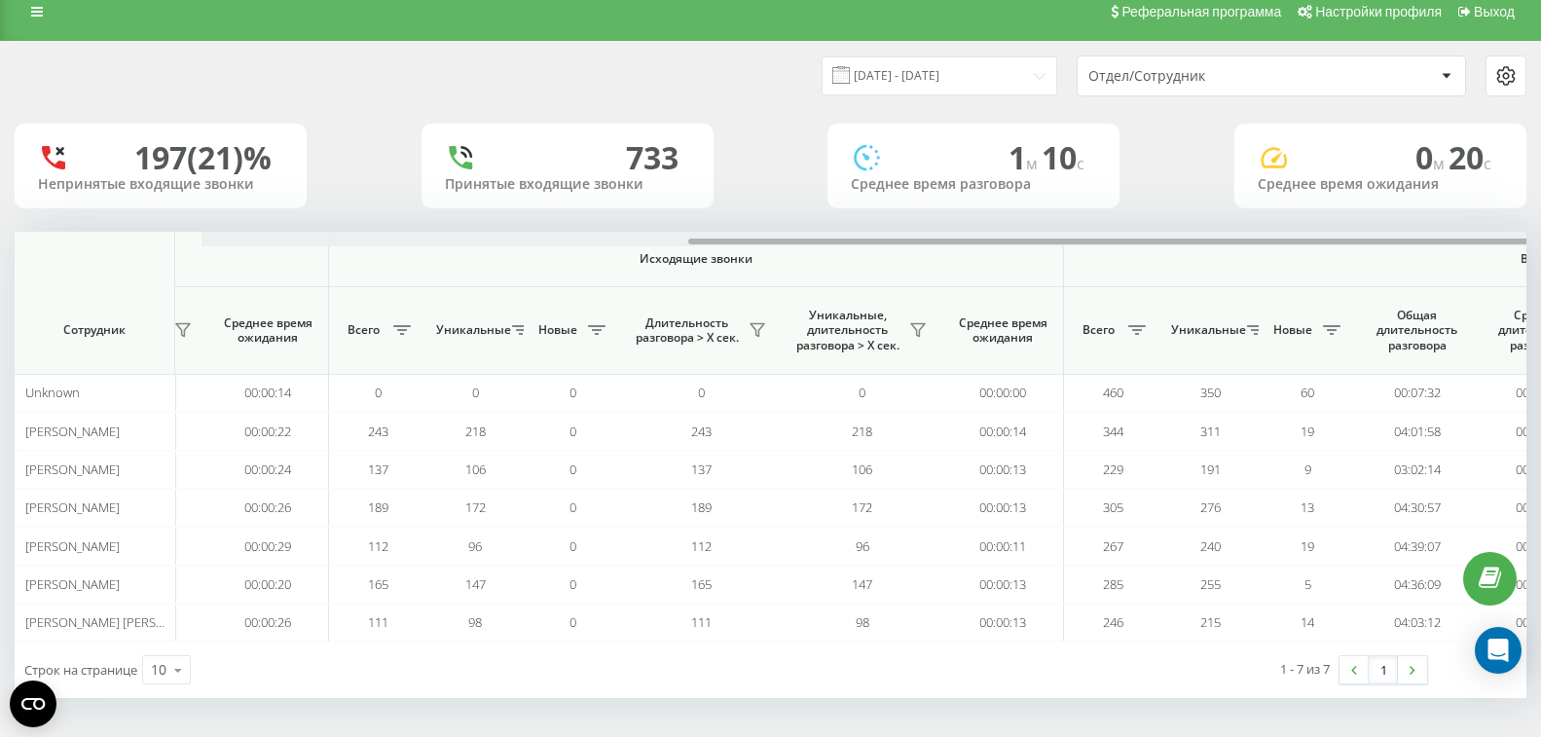
drag, startPoint x: 308, startPoint y: 242, endPoint x: 67, endPoint y: 230, distance: 240.7
click at [29, 225] on div "22.09.2025 - 22.09.2025 Отдел/Сотрудник 197 (21)% Непринятые входящие звонки 73…" at bounding box center [771, 370] width 1512 height 656
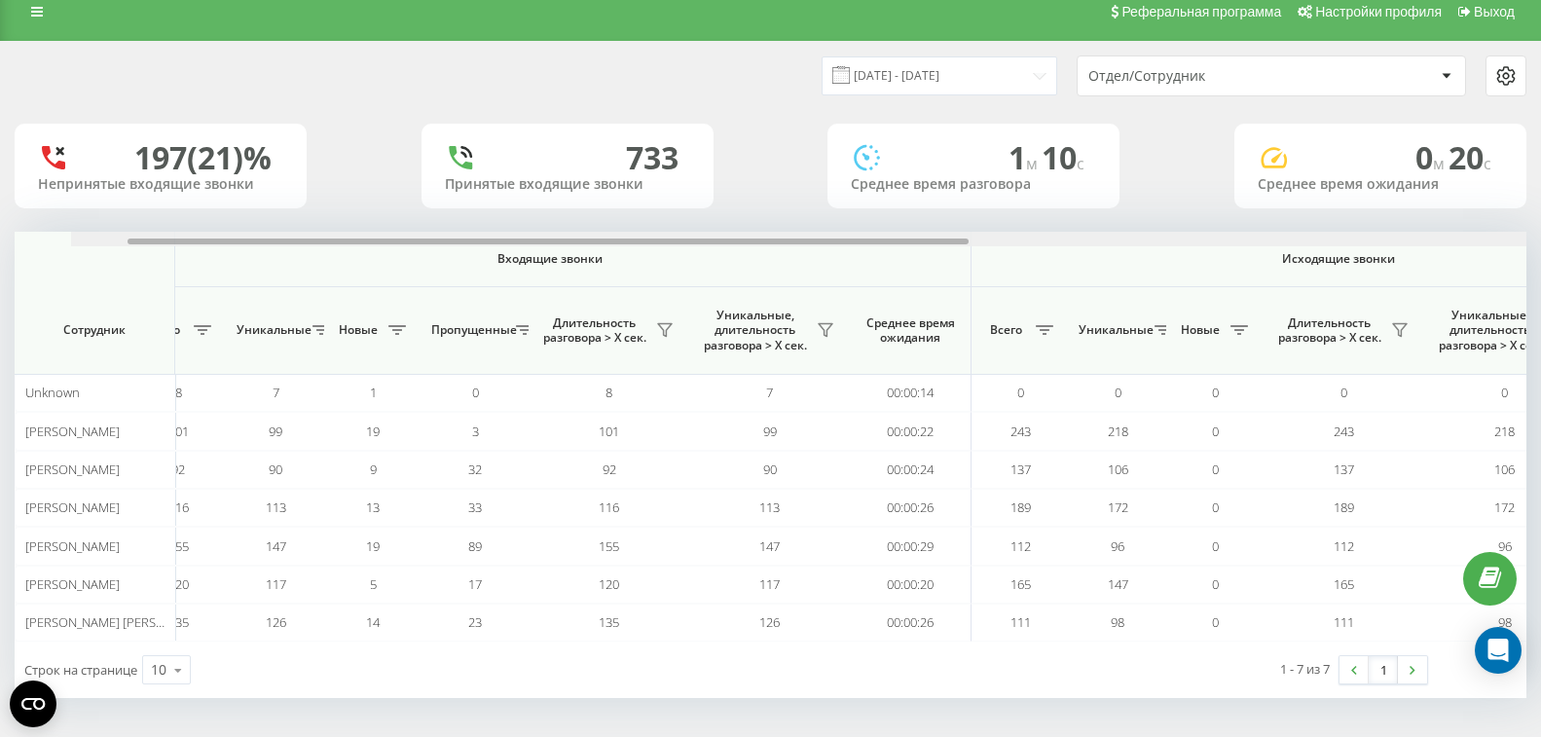
scroll to position [0, 0]
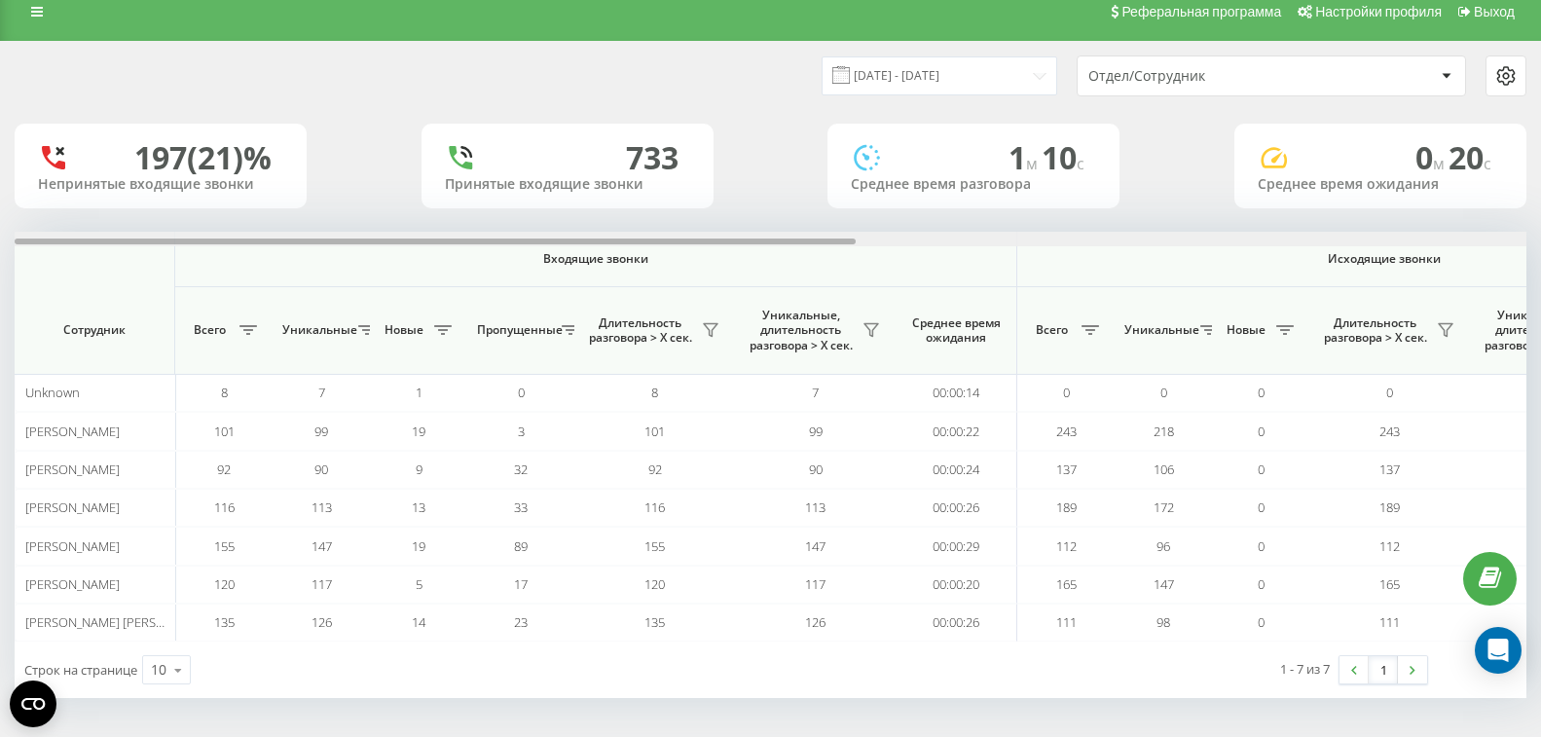
drag, startPoint x: 827, startPoint y: 239, endPoint x: 320, endPoint y: 239, distance: 507.1
click at [320, 239] on div at bounding box center [435, 241] width 841 height 6
click at [997, 71] on input "22.09.2025 - 22.09.2025" at bounding box center [939, 75] width 236 height 38
